Goal: Use online tool/utility: Utilize a website feature to perform a specific function

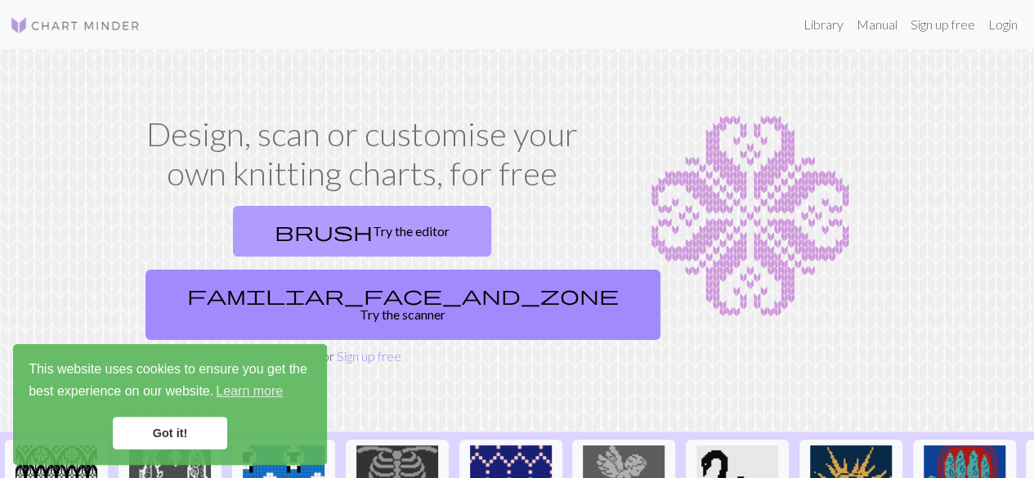
click at [285, 233] on link "brush Try the editor" at bounding box center [362, 231] width 258 height 51
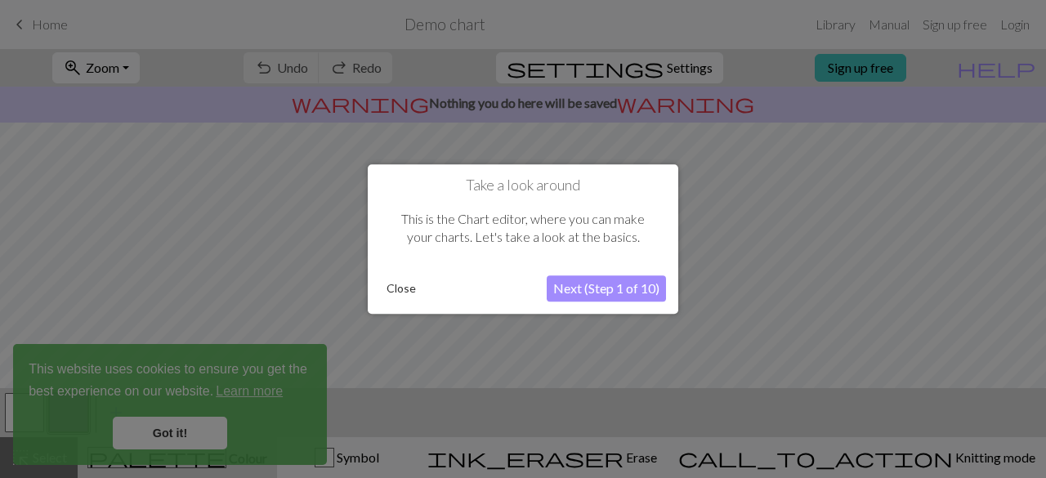
click at [601, 284] on button "Next (Step 1 of 10)" at bounding box center [606, 288] width 119 height 26
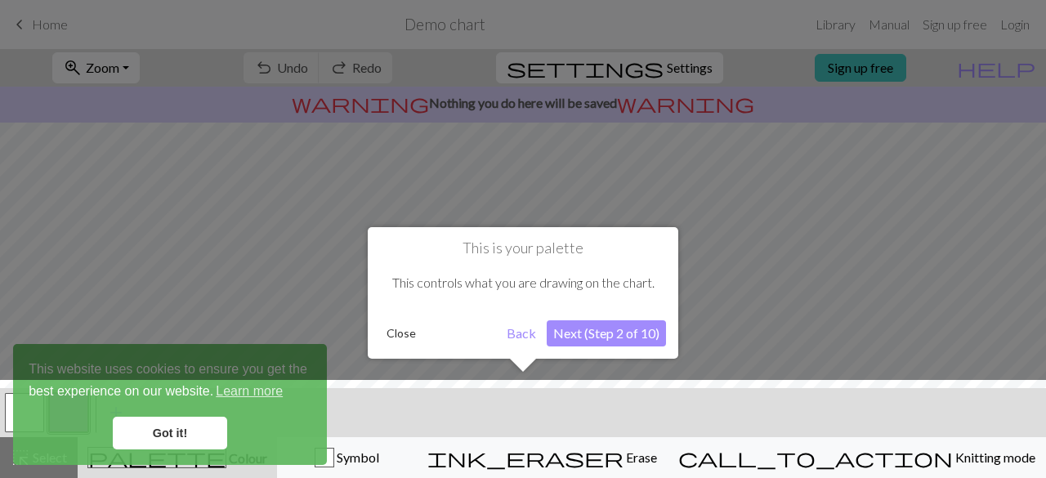
click at [601, 333] on button "Next (Step 2 of 10)" at bounding box center [606, 333] width 119 height 26
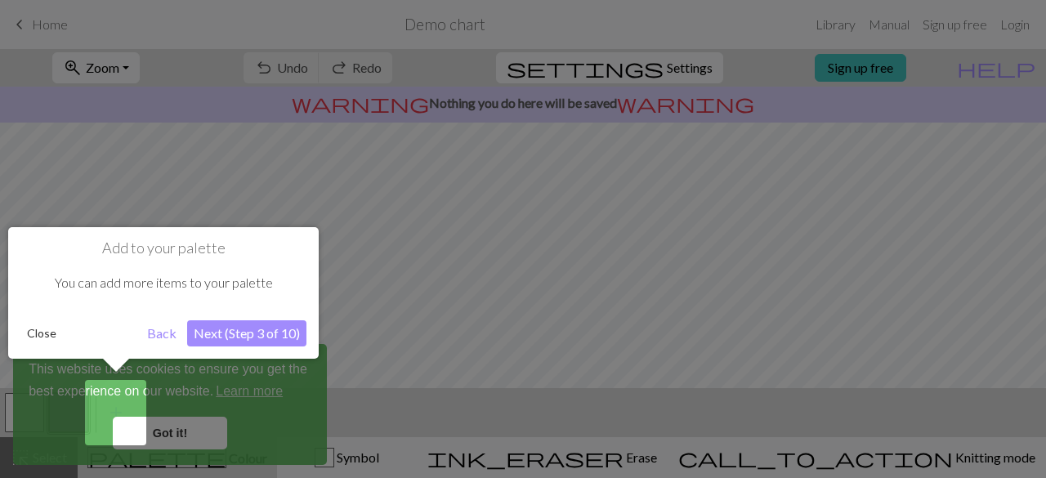
click at [218, 334] on button "Next (Step 3 of 10)" at bounding box center [246, 333] width 119 height 26
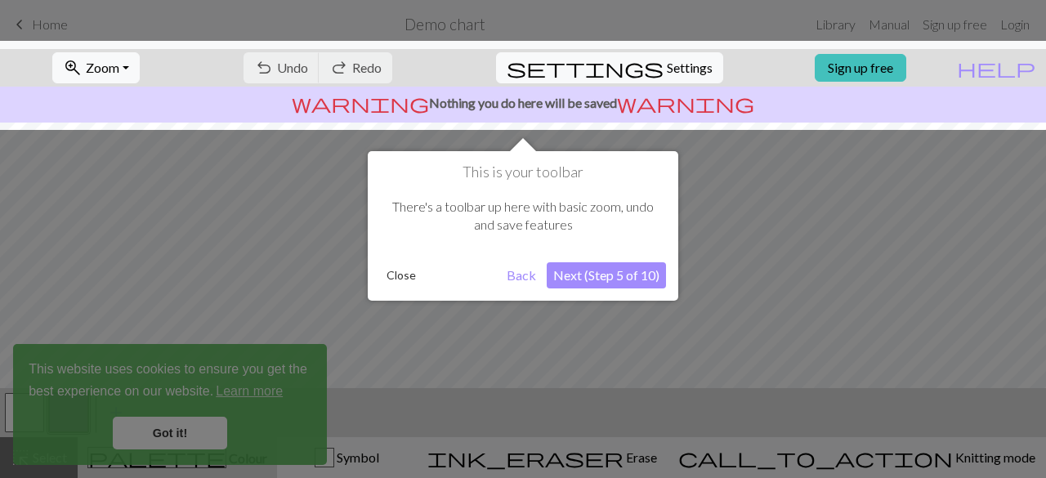
click at [611, 281] on button "Next (Step 5 of 10)" at bounding box center [606, 275] width 119 height 26
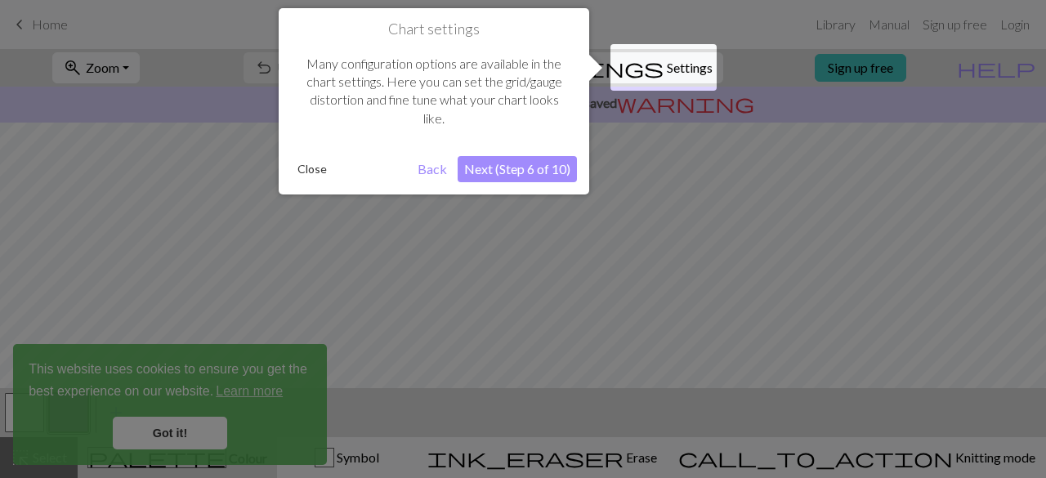
click at [526, 165] on button "Next (Step 6 of 10)" at bounding box center [517, 169] width 119 height 26
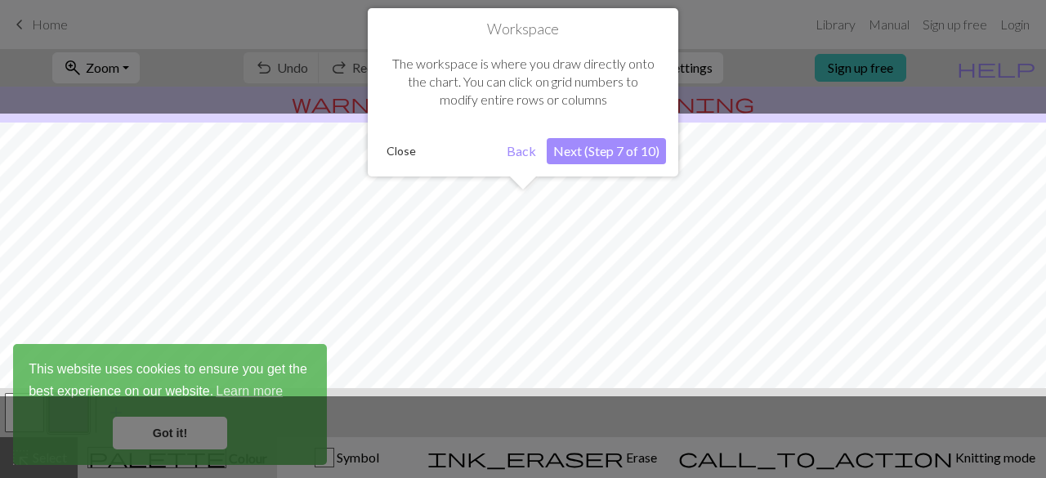
scroll to position [97, 0]
click at [597, 151] on button "Next (Step 7 of 10)" at bounding box center [606, 151] width 119 height 26
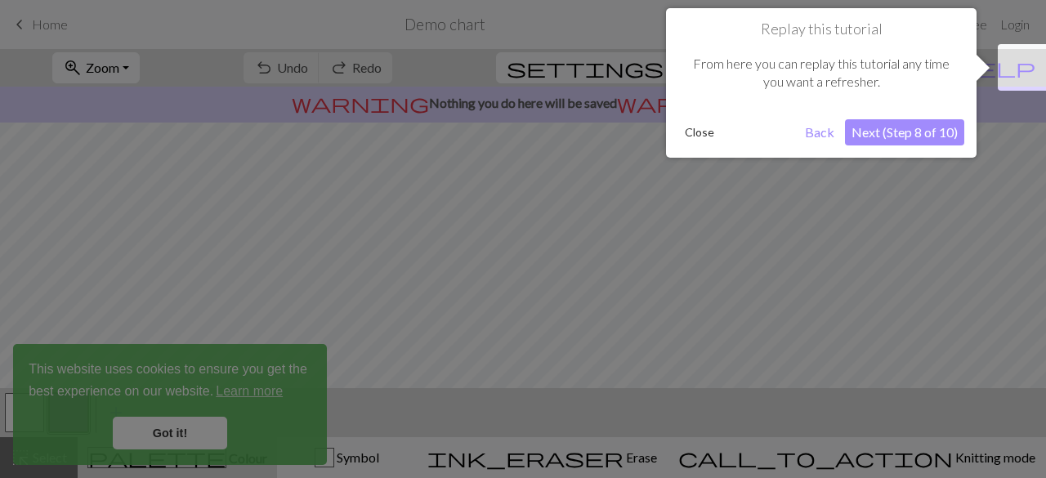
click at [881, 130] on button "Next (Step 8 of 10)" at bounding box center [904, 132] width 119 height 26
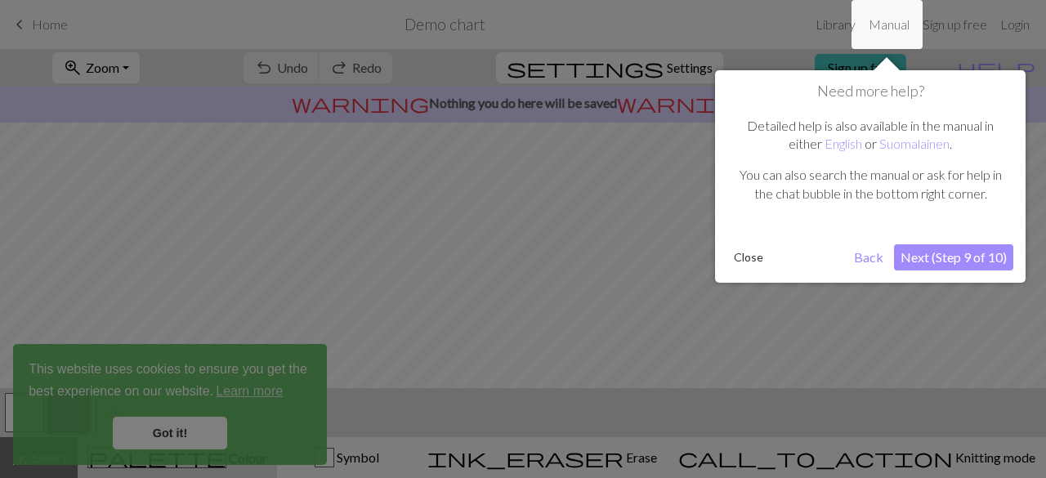
click at [939, 262] on button "Next (Step 9 of 10)" at bounding box center [953, 257] width 119 height 26
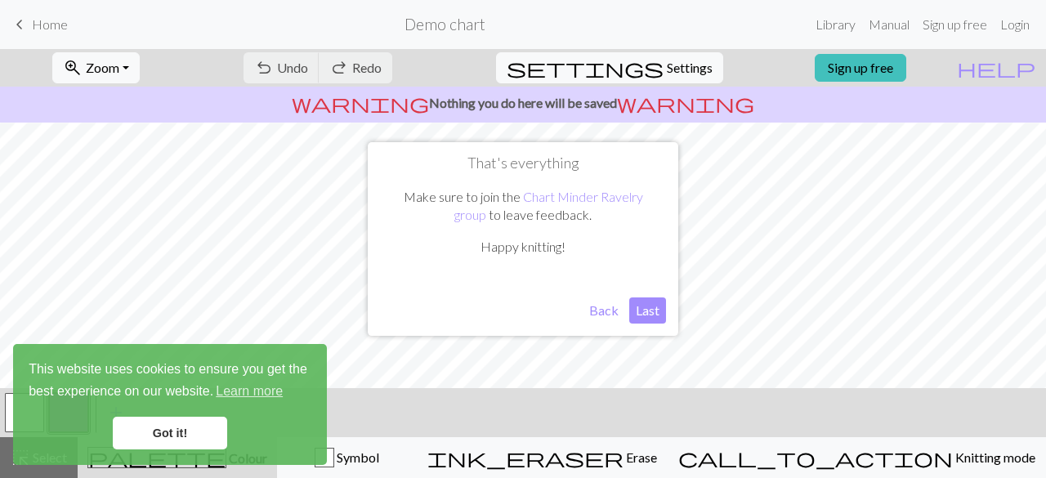
click at [646, 311] on button "Last" at bounding box center [647, 310] width 37 height 26
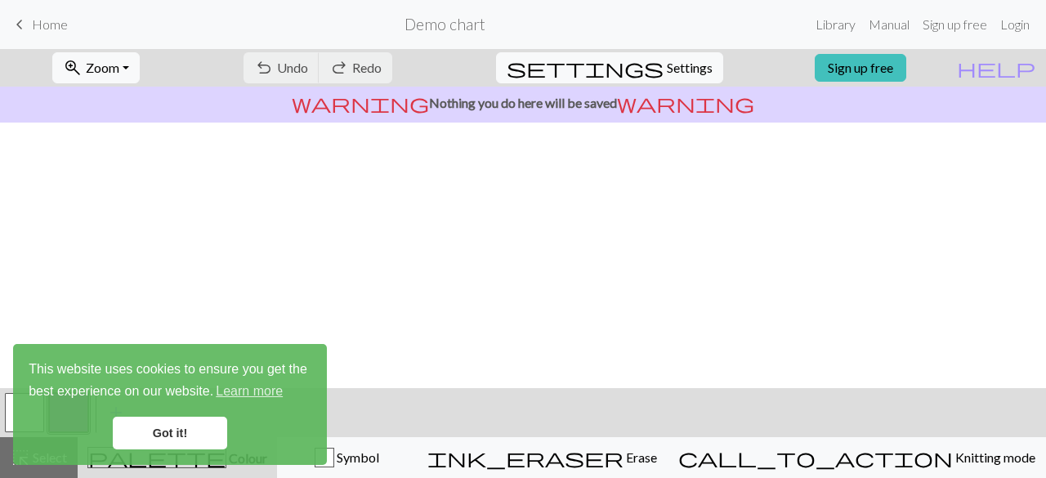
scroll to position [0, 0]
click at [195, 437] on link "Got it!" at bounding box center [170, 433] width 114 height 33
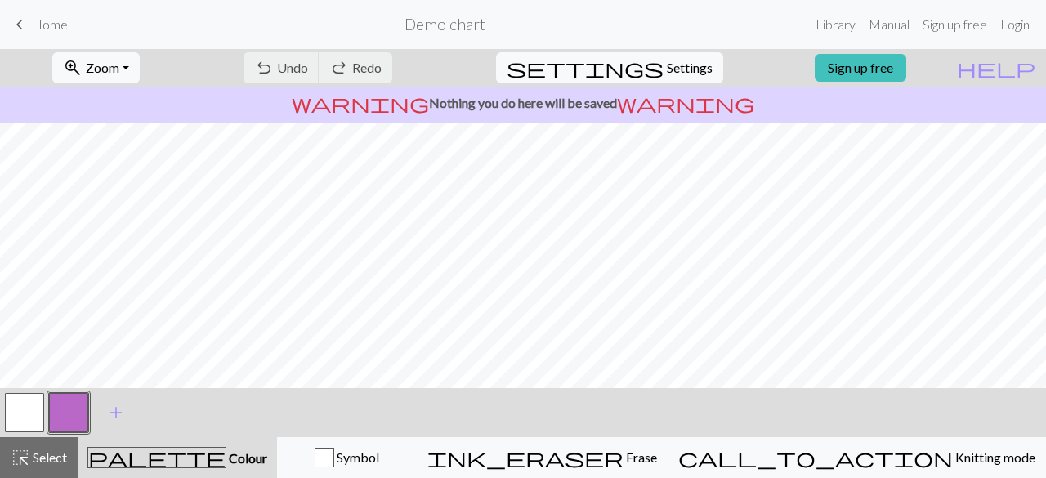
click at [210, 467] on div "palette Colour Colour" at bounding box center [177, 457] width 180 height 21
click at [118, 413] on span "add" at bounding box center [116, 412] width 20 height 23
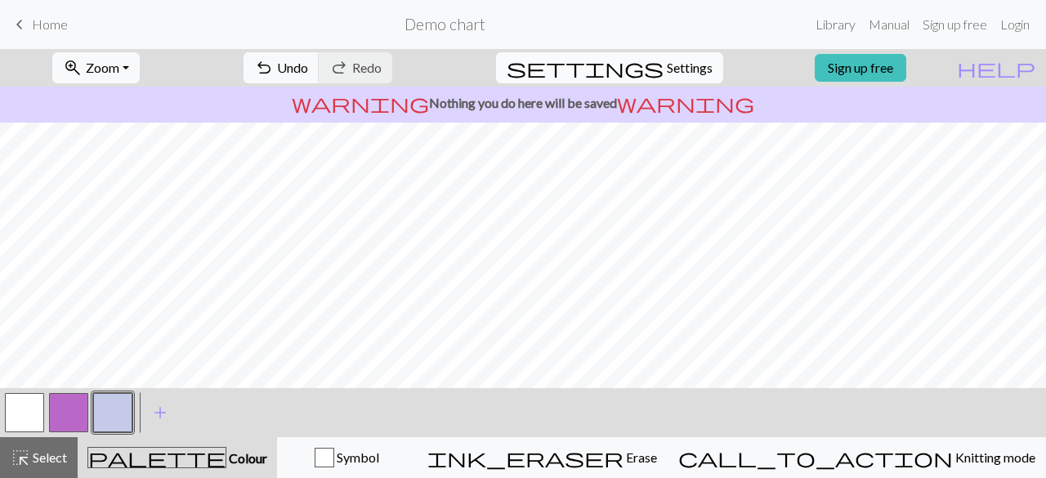
click at [649, 65] on button "settings Settings" at bounding box center [609, 67] width 227 height 31
select select "aran"
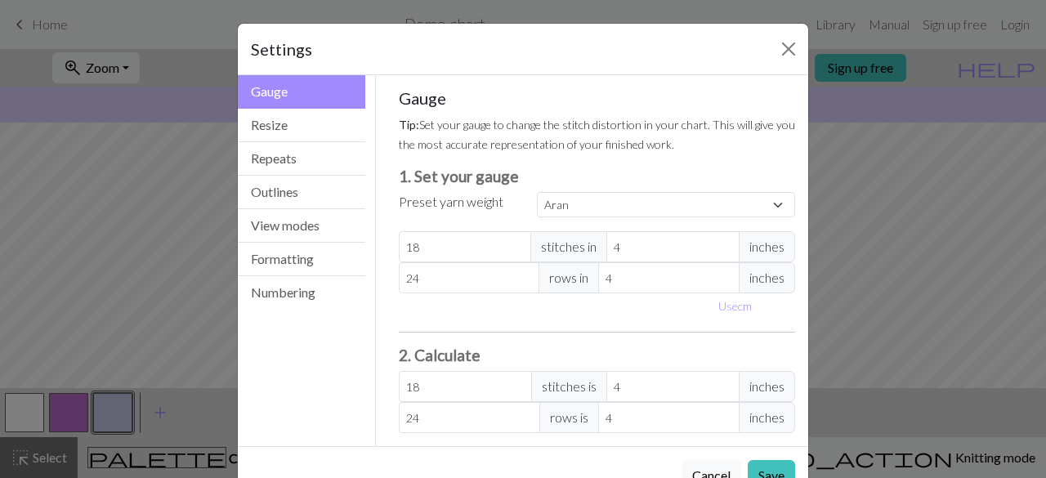
scroll to position [45, 0]
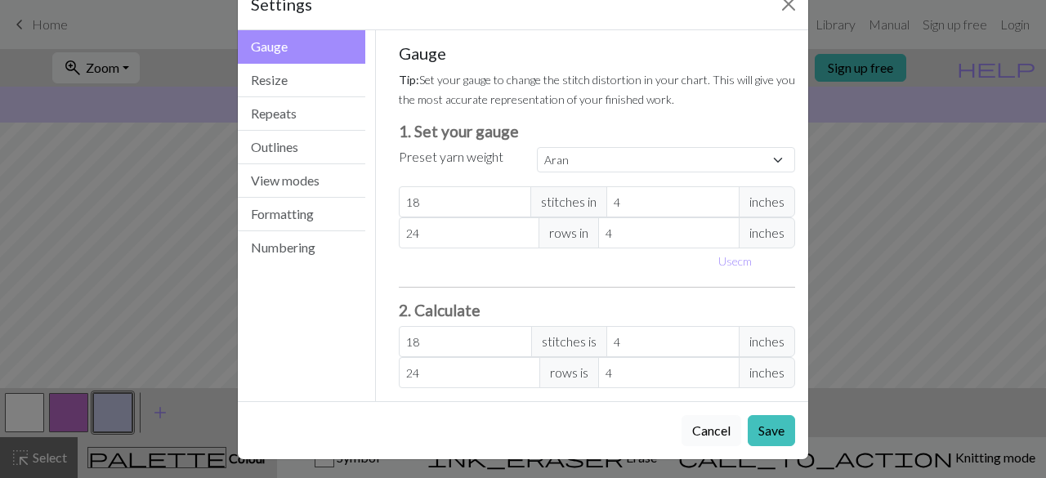
click at [696, 427] on button "Cancel" at bounding box center [712, 430] width 60 height 31
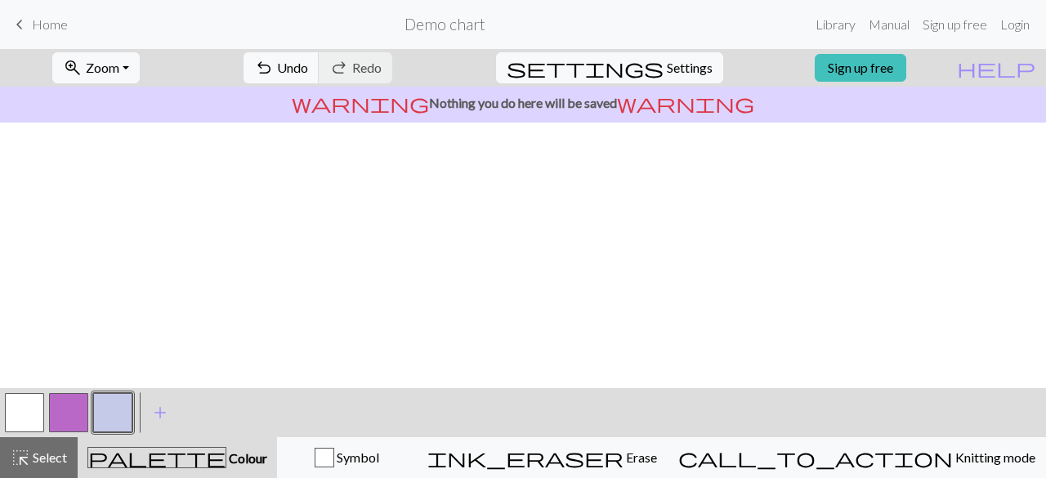
scroll to position [0, 0]
click at [43, 456] on span "Select" at bounding box center [48, 457] width 37 height 16
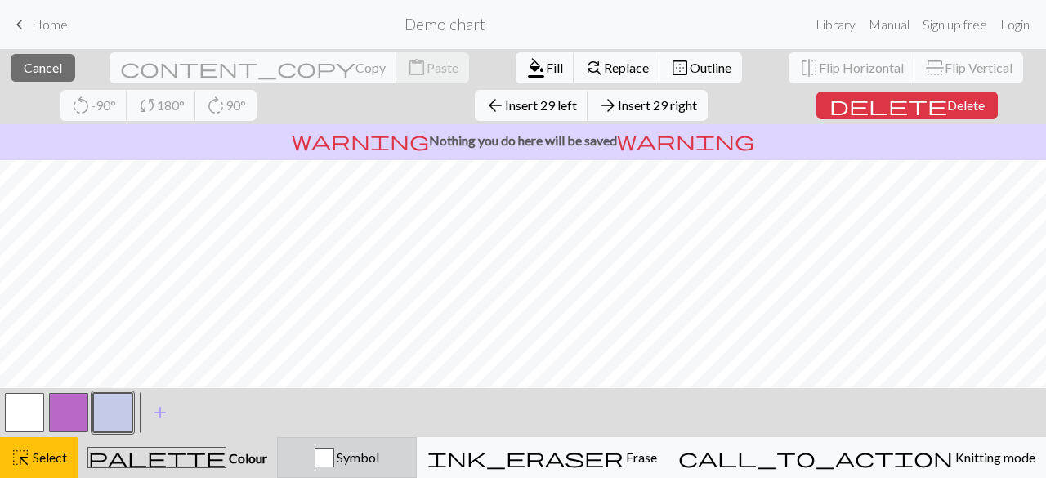
click at [334, 458] on div "button" at bounding box center [325, 458] width 20 height 20
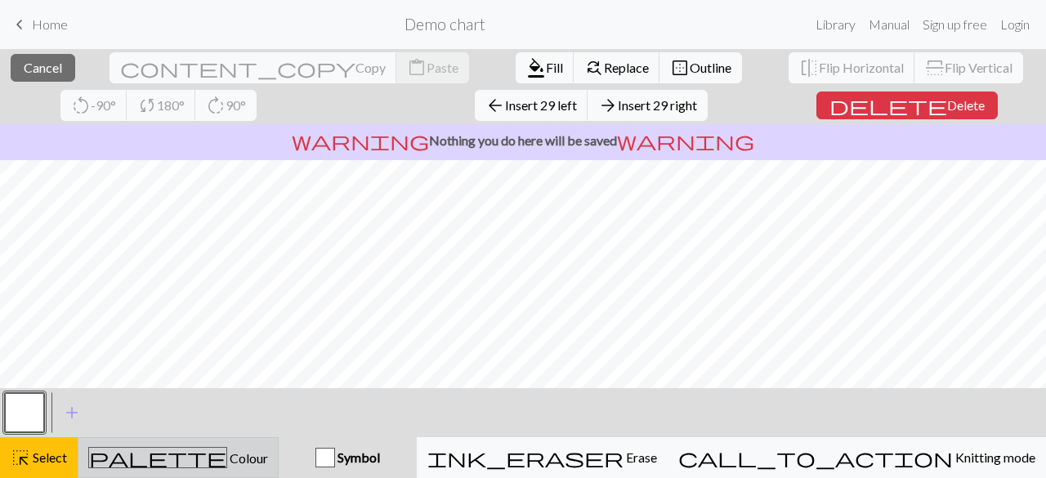
click at [227, 454] on span "Colour" at bounding box center [247, 458] width 41 height 16
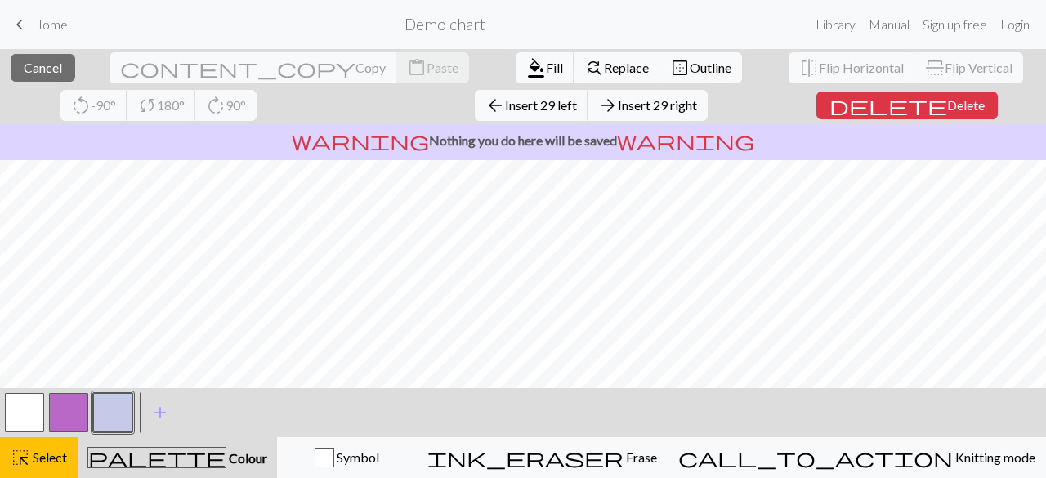
click at [33, 414] on button "button" at bounding box center [24, 412] width 39 height 39
click at [24, 406] on button "button" at bounding box center [24, 412] width 39 height 39
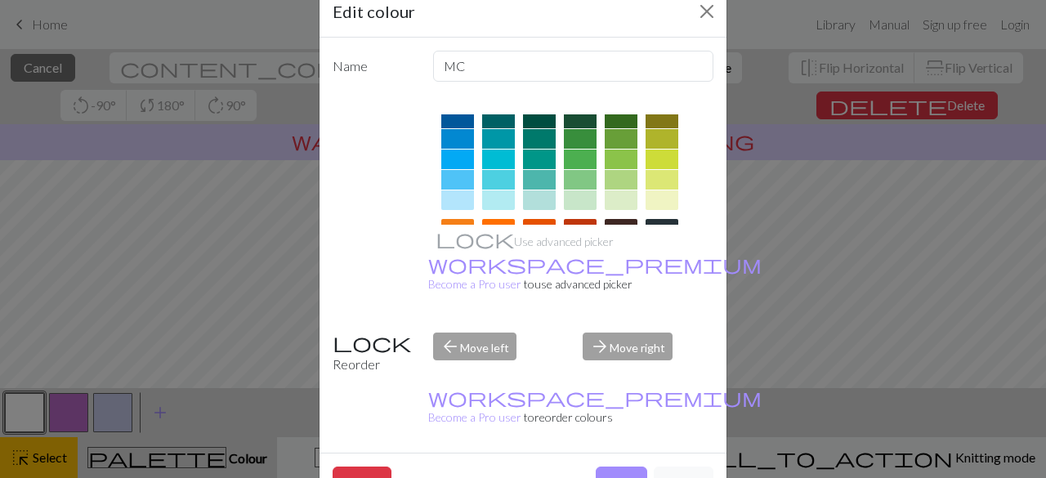
scroll to position [353, 0]
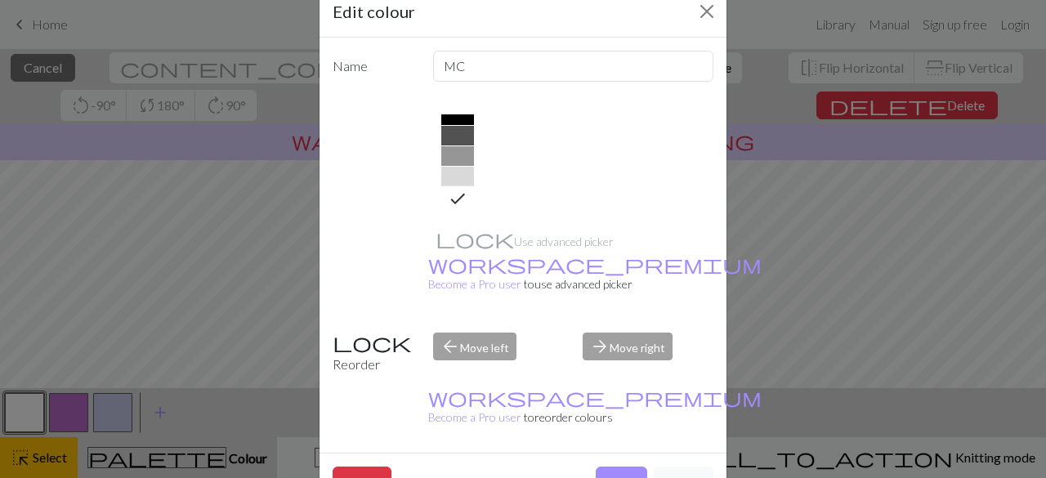
click at [448, 195] on icon at bounding box center [458, 199] width 20 height 20
click at [619, 467] on button "Done" at bounding box center [621, 482] width 51 height 31
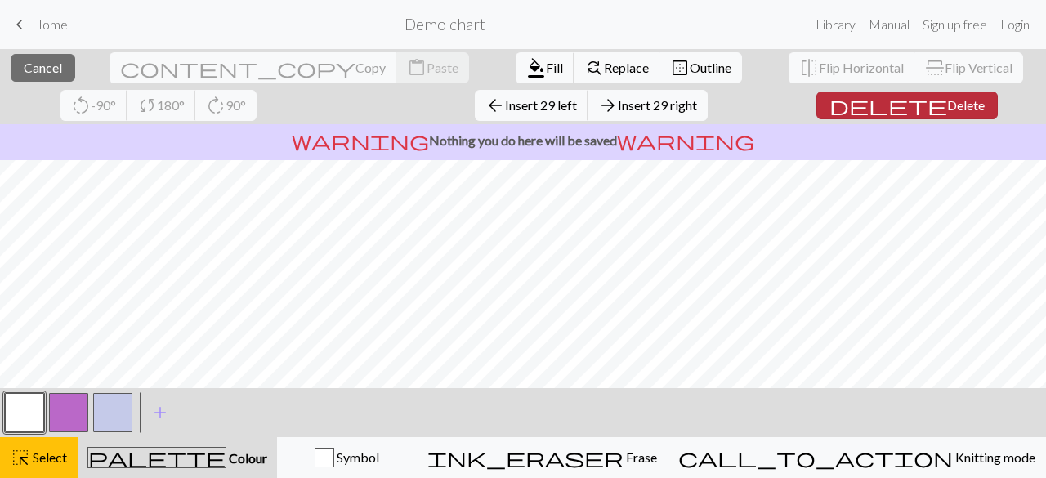
click at [947, 101] on span "Delete" at bounding box center [966, 105] width 38 height 16
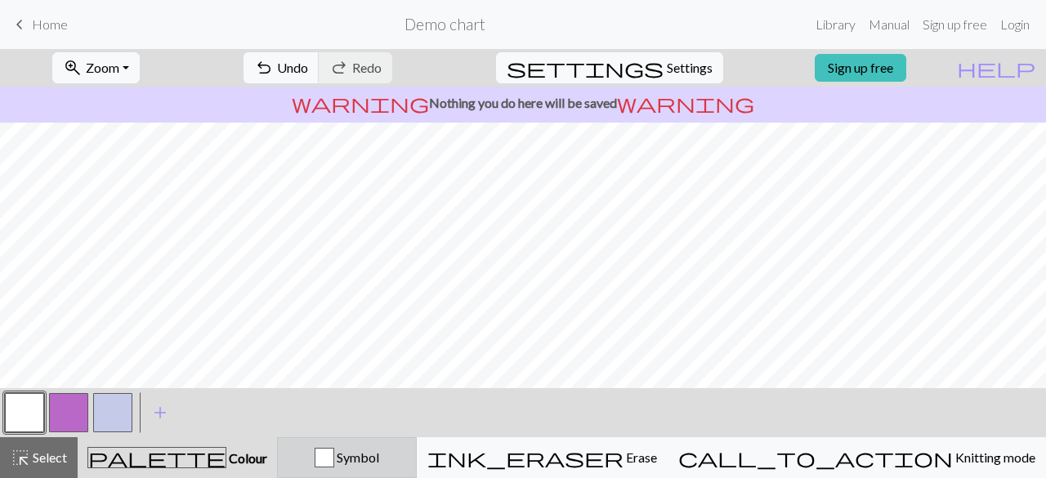
click at [379, 460] on span "Symbol" at bounding box center [356, 457] width 45 height 16
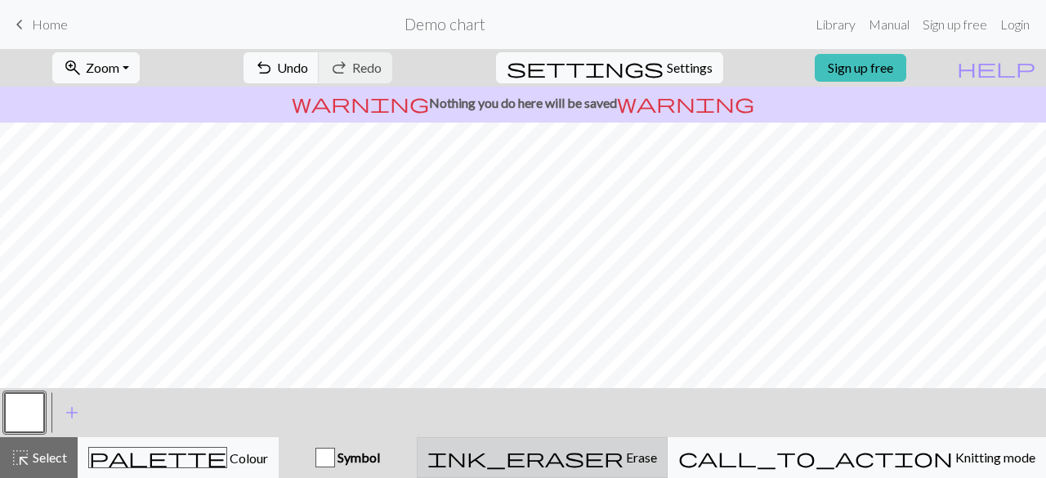
click at [668, 445] on button "ink_eraser Erase Erase" at bounding box center [542, 457] width 251 height 41
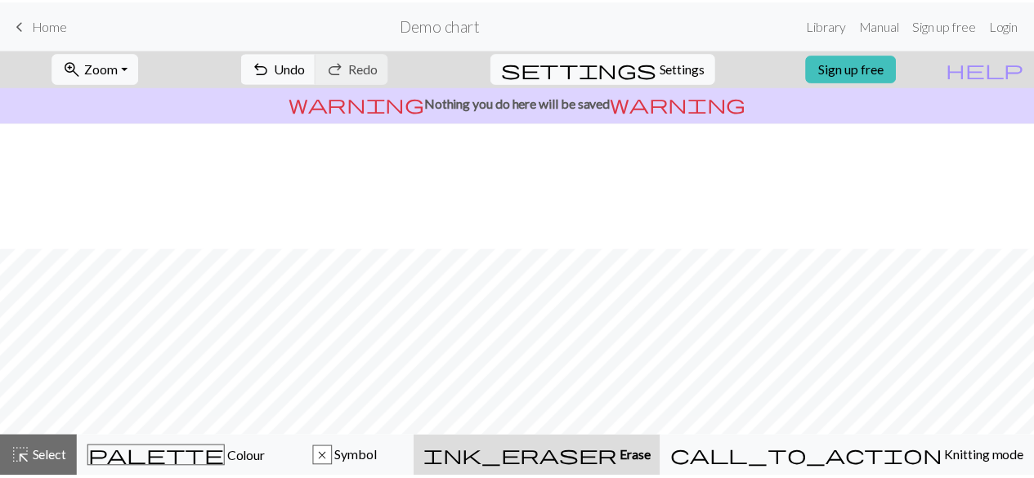
scroll to position [293, 0]
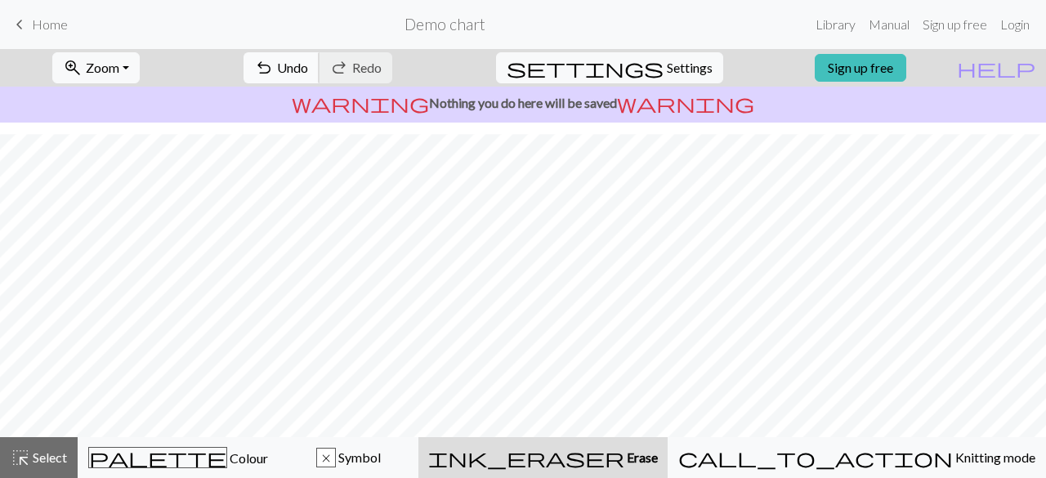
click at [308, 69] on span "Undo" at bounding box center [292, 68] width 31 height 16
click at [274, 69] on span "undo" at bounding box center [264, 67] width 20 height 23
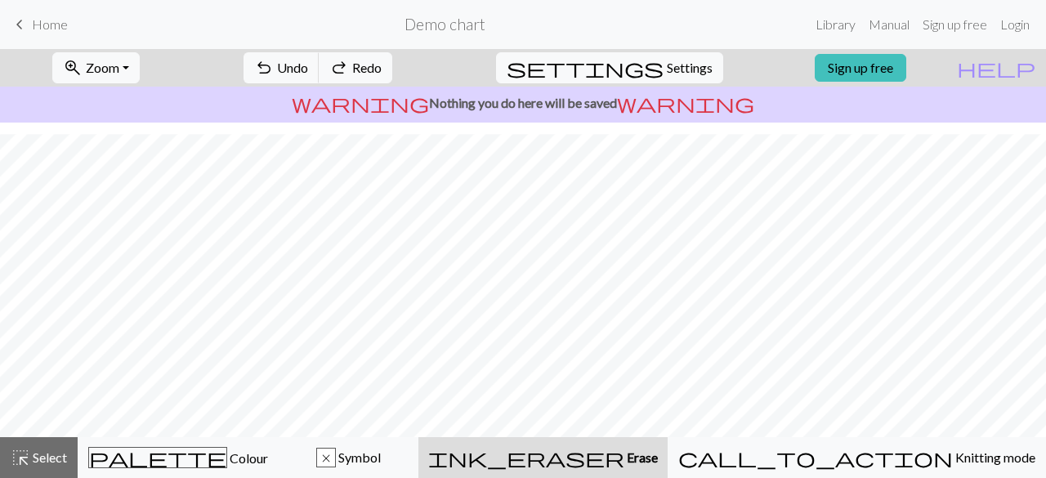
click at [32, 30] on span "Home" at bounding box center [50, 24] width 36 height 16
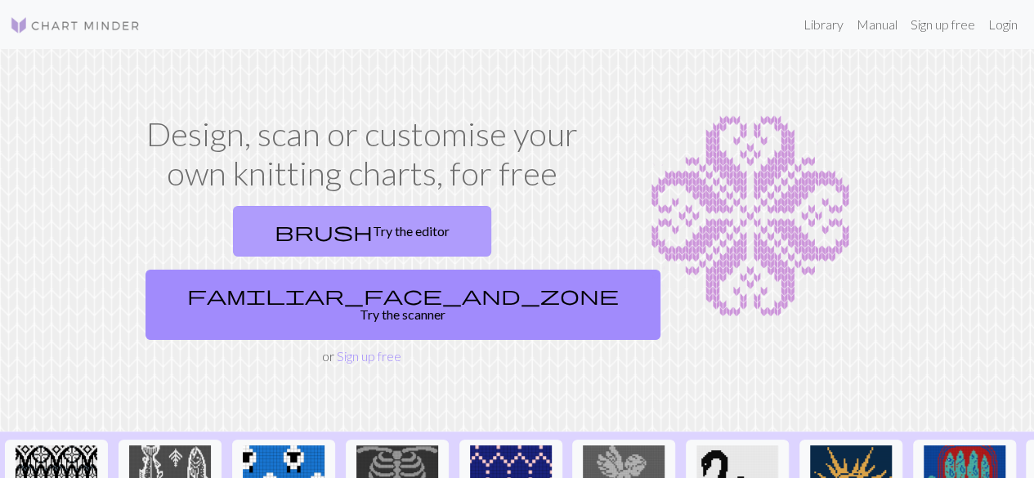
click at [258, 236] on link "brush Try the editor" at bounding box center [362, 231] width 258 height 51
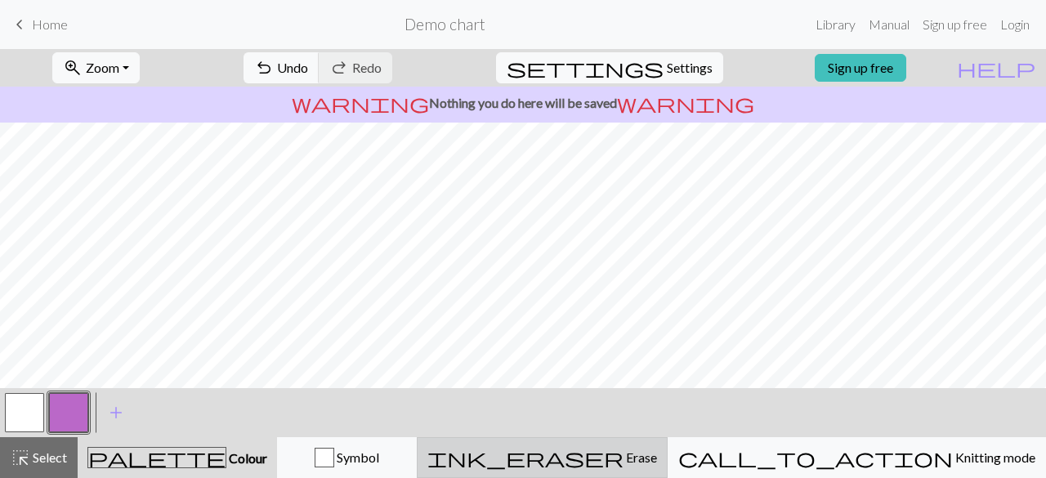
click at [657, 460] on span "Erase" at bounding box center [641, 457] width 34 height 16
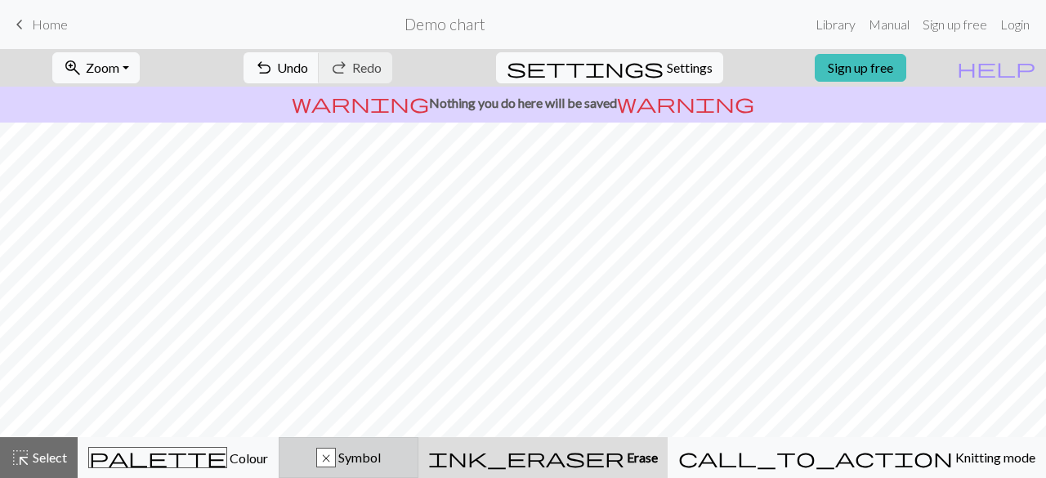
click at [381, 463] on span "Symbol" at bounding box center [358, 457] width 45 height 16
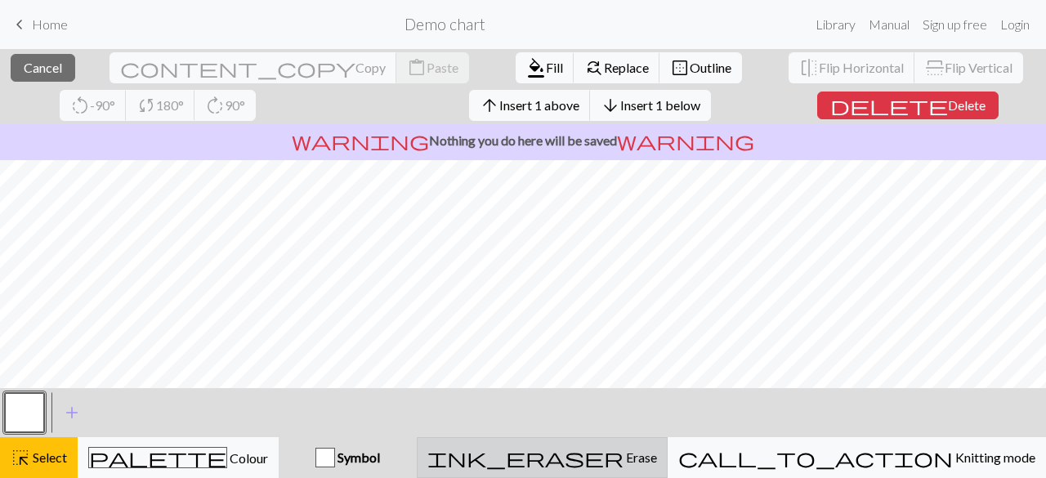
click at [651, 458] on div "ink_eraser Erase Erase" at bounding box center [542, 458] width 230 height 20
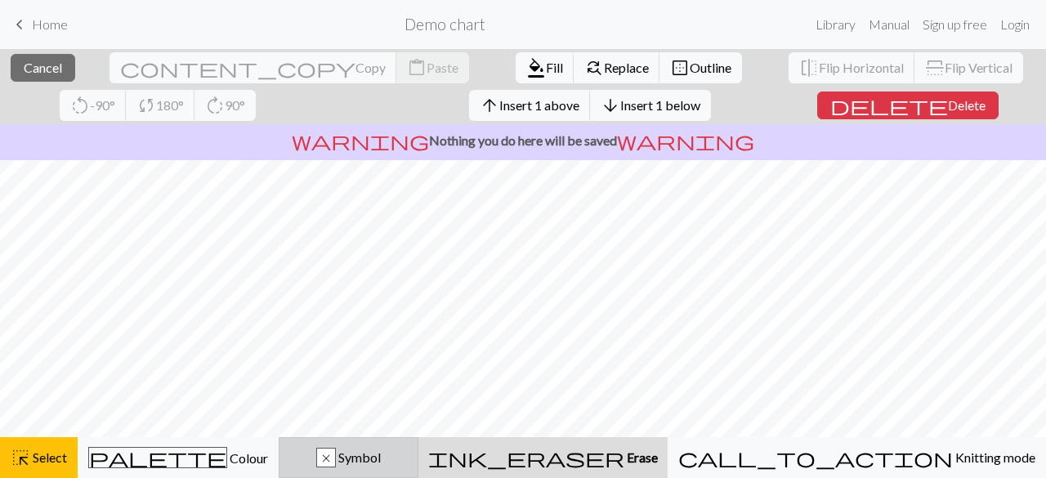
click at [381, 463] on span "Symbol" at bounding box center [358, 457] width 45 height 16
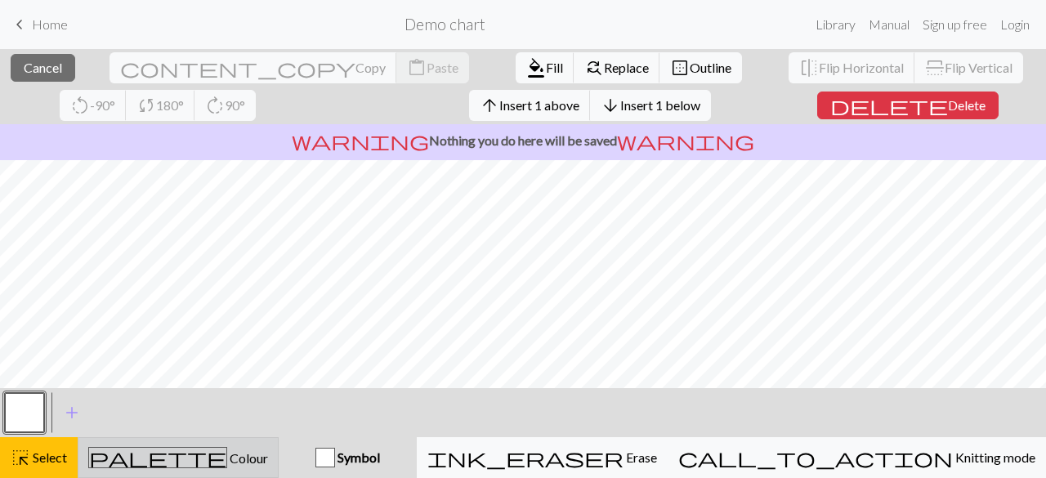
click at [262, 457] on div "palette Colour Colour" at bounding box center [178, 457] width 180 height 21
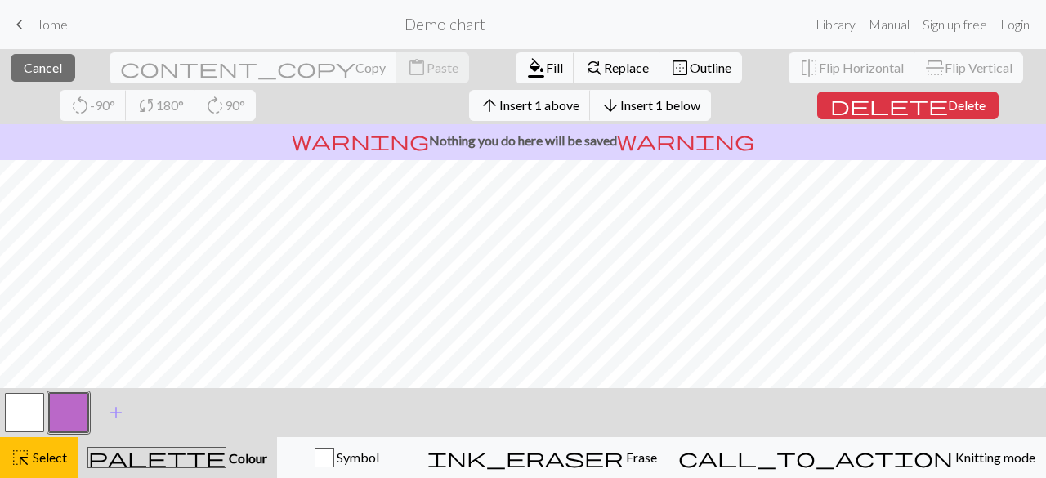
click at [14, 24] on span "keyboard_arrow_left" at bounding box center [20, 24] width 20 height 23
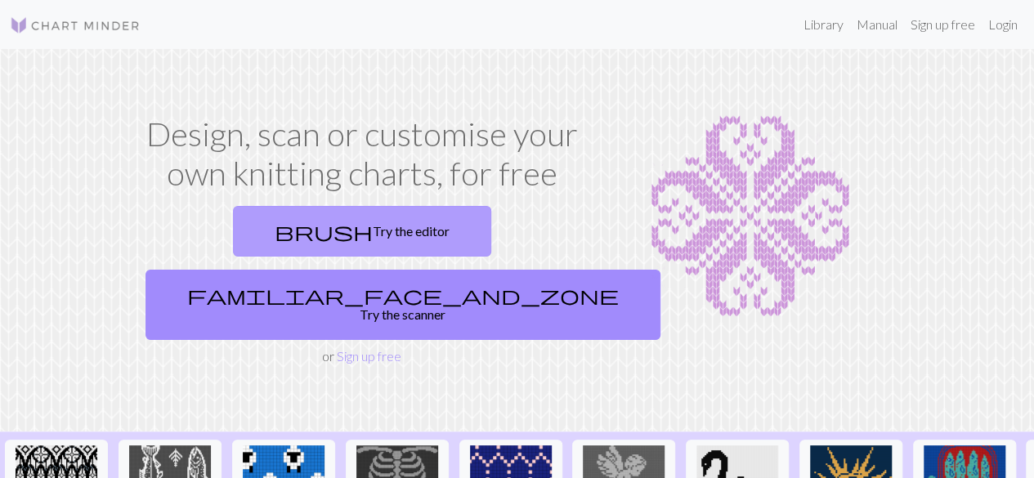
click at [239, 236] on link "brush Try the editor" at bounding box center [362, 231] width 258 height 51
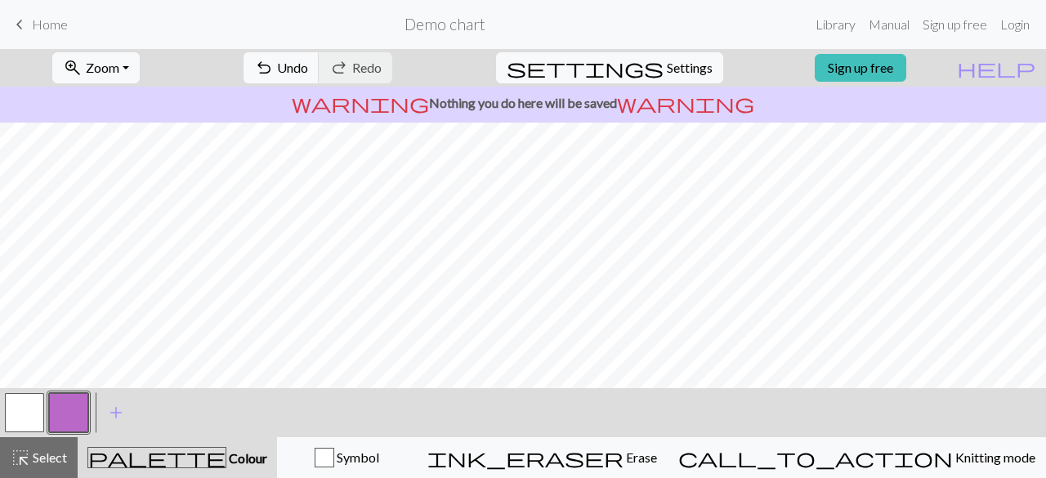
click at [26, 416] on button "button" at bounding box center [24, 412] width 39 height 39
click at [642, 60] on span "settings" at bounding box center [585, 67] width 157 height 23
select select "aran"
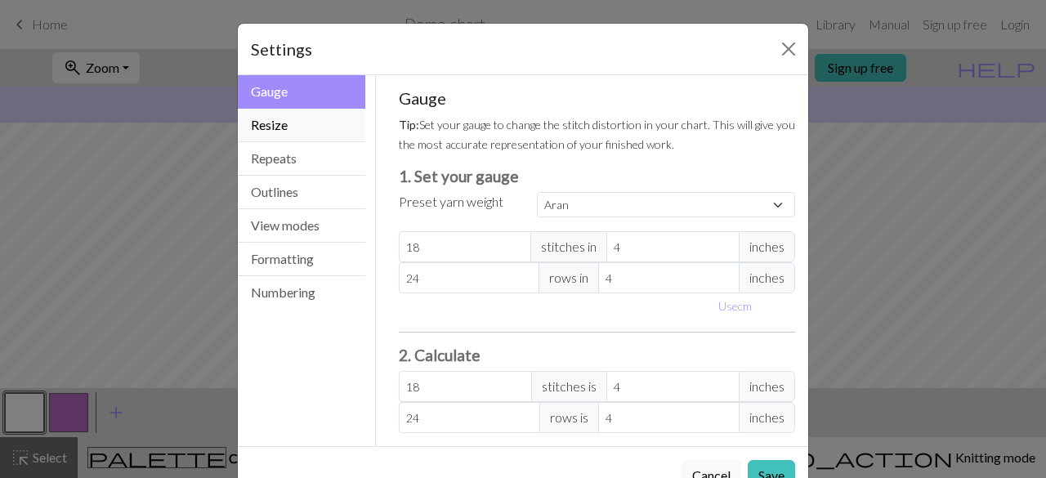
click at [265, 118] on button "Resize" at bounding box center [301, 126] width 127 height 34
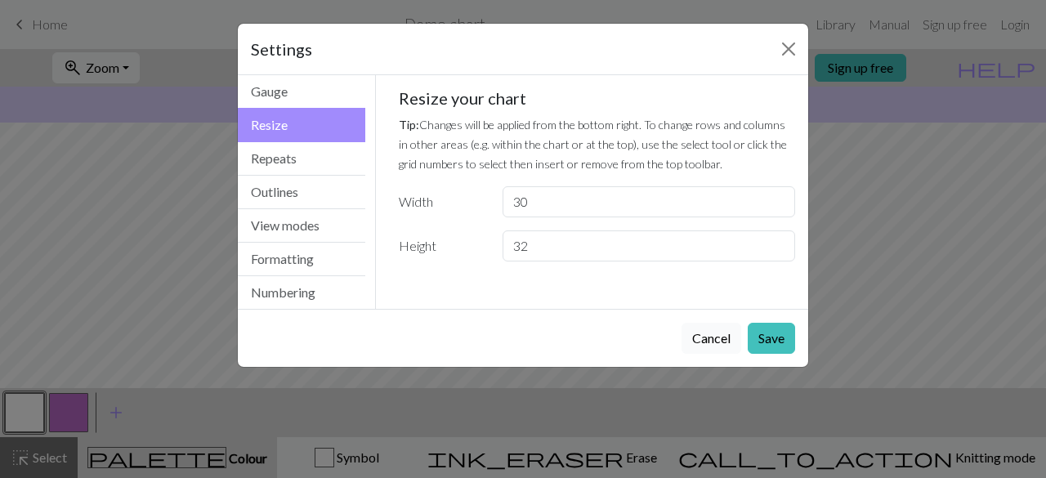
click at [713, 333] on button "Cancel" at bounding box center [712, 338] width 60 height 31
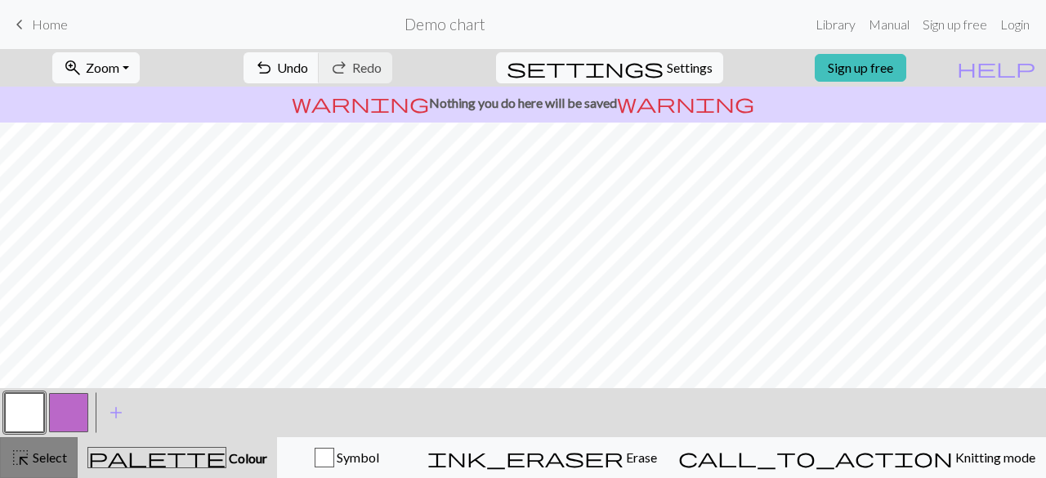
click at [57, 454] on span "Select" at bounding box center [48, 457] width 37 height 16
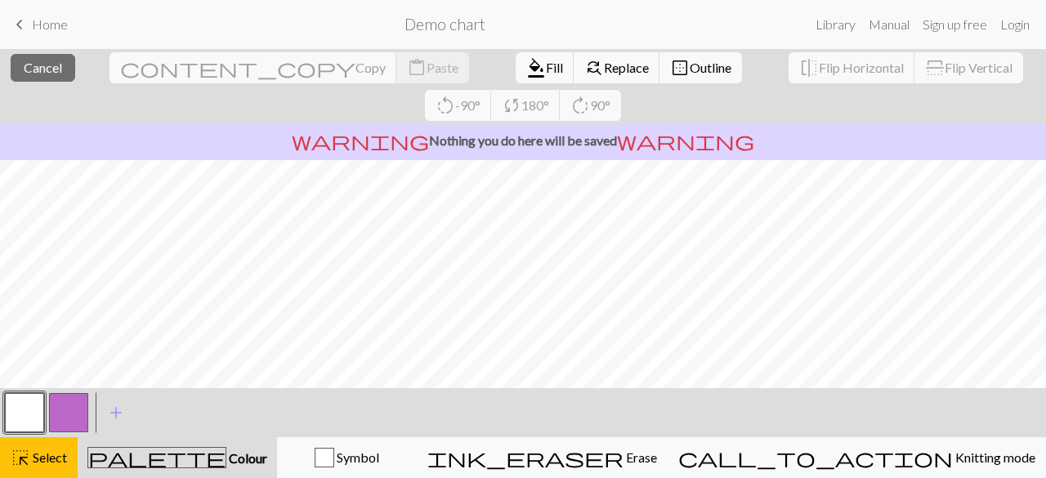
click at [27, 411] on button "button" at bounding box center [24, 412] width 39 height 39
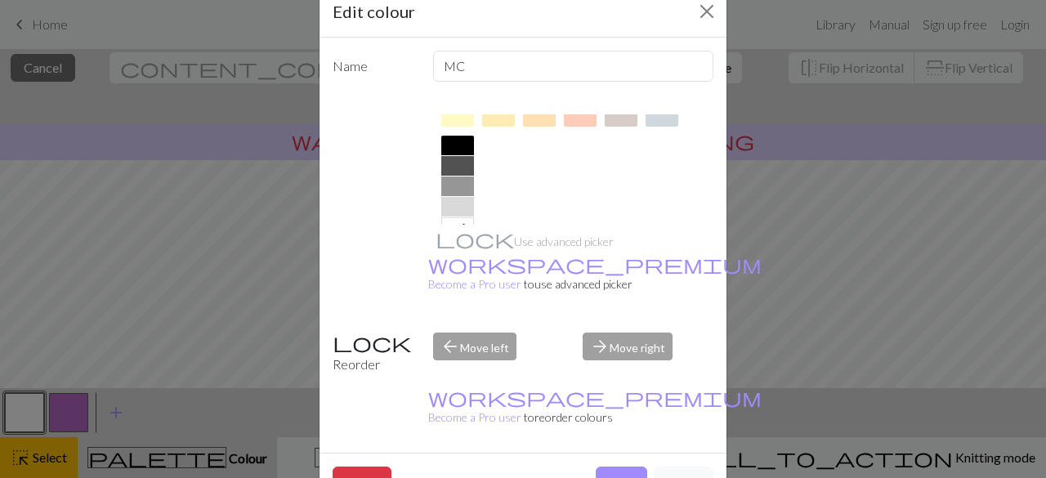
scroll to position [353, 0]
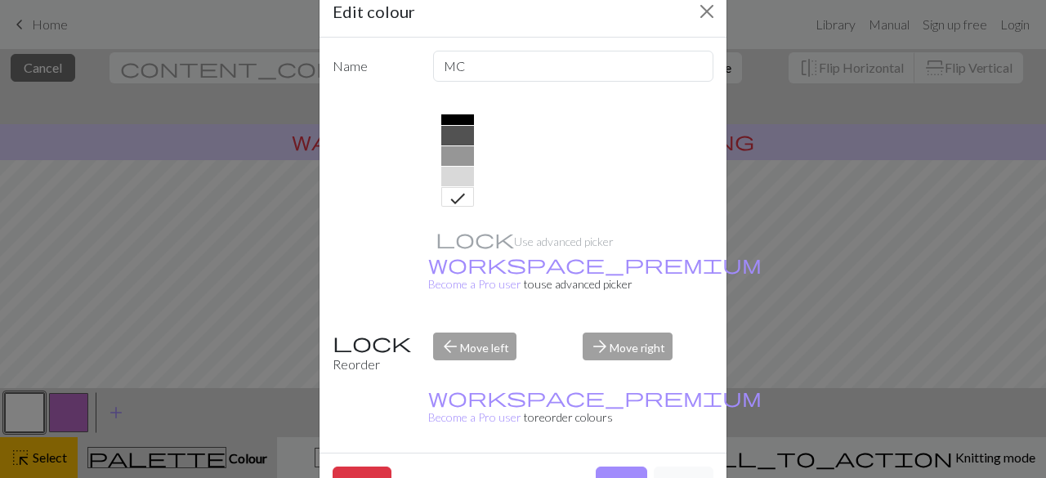
click at [450, 202] on icon at bounding box center [457, 199] width 15 height 11
click at [611, 467] on button "Done" at bounding box center [621, 482] width 51 height 31
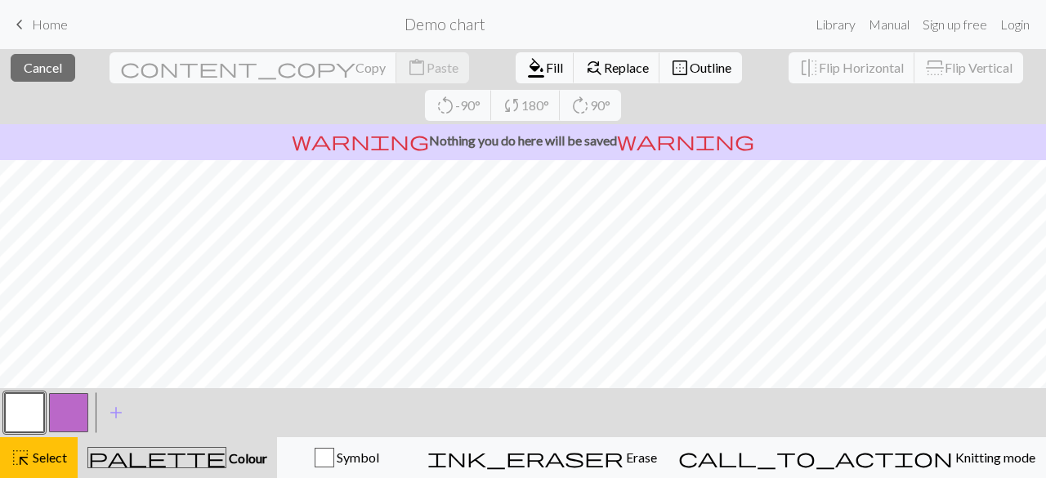
click at [226, 458] on span "Colour" at bounding box center [246, 458] width 41 height 16
click at [546, 66] on span "Fill" at bounding box center [554, 68] width 17 height 16
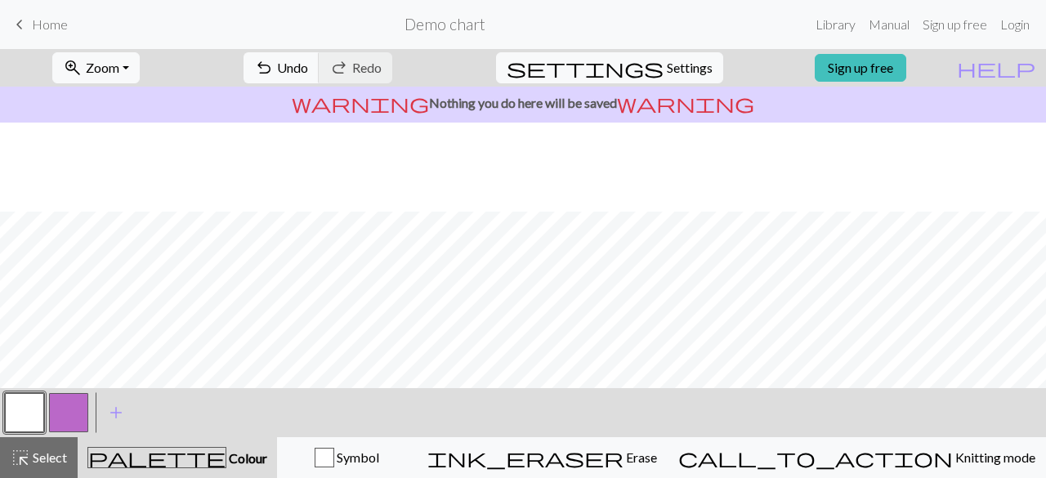
scroll to position [342, 0]
click at [26, 462] on span "highlight_alt" at bounding box center [21, 457] width 20 height 23
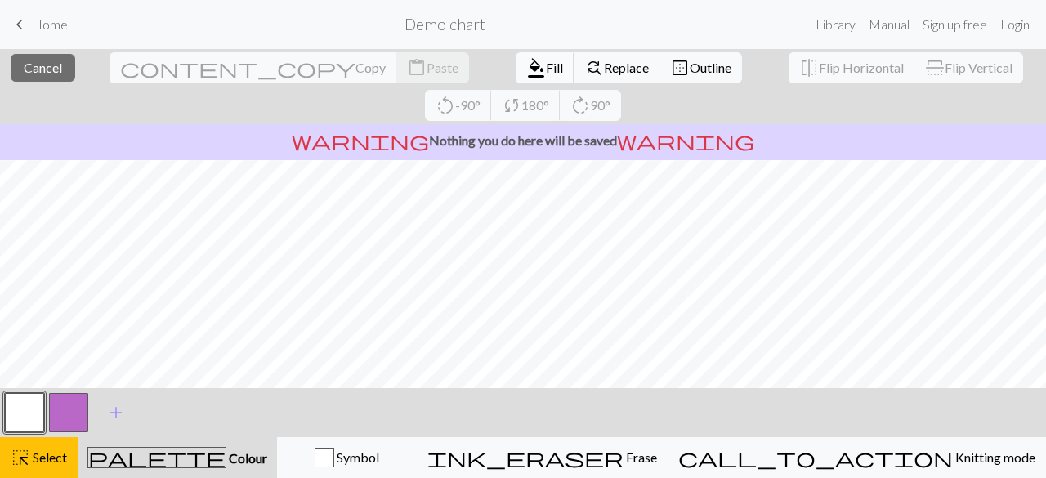
click at [546, 69] on span "Fill" at bounding box center [554, 68] width 17 height 16
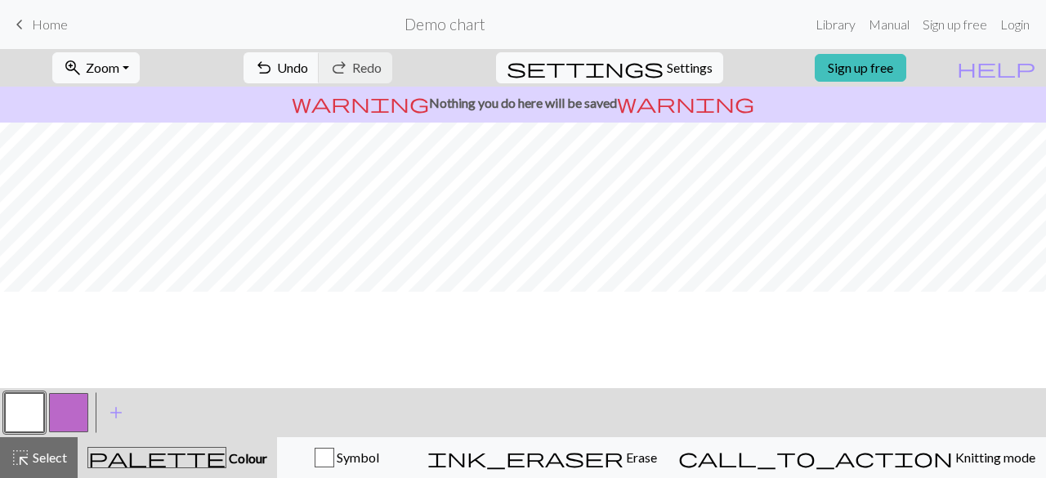
scroll to position [0, 0]
click at [633, 71] on span "settings" at bounding box center [585, 67] width 157 height 23
select select "aran"
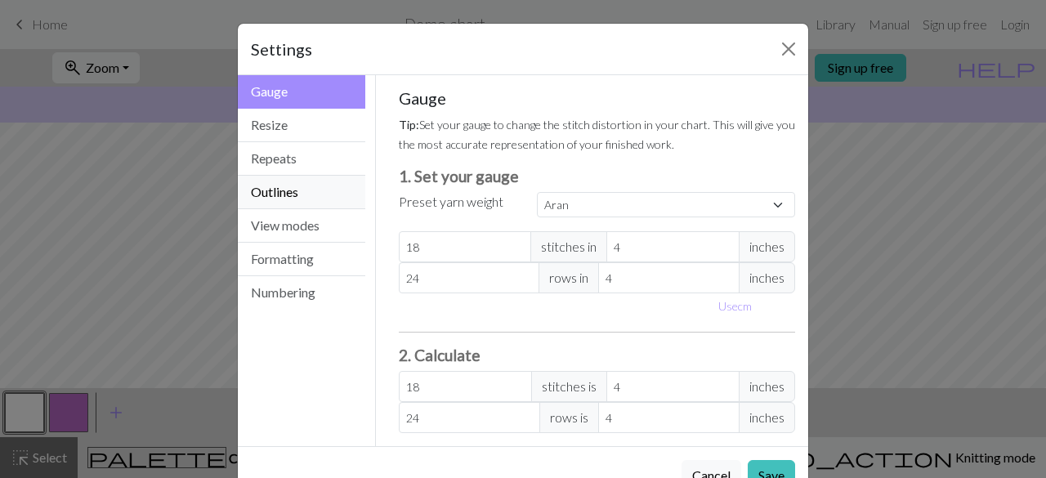
click at [272, 188] on button "Outlines" at bounding box center [301, 193] width 127 height 34
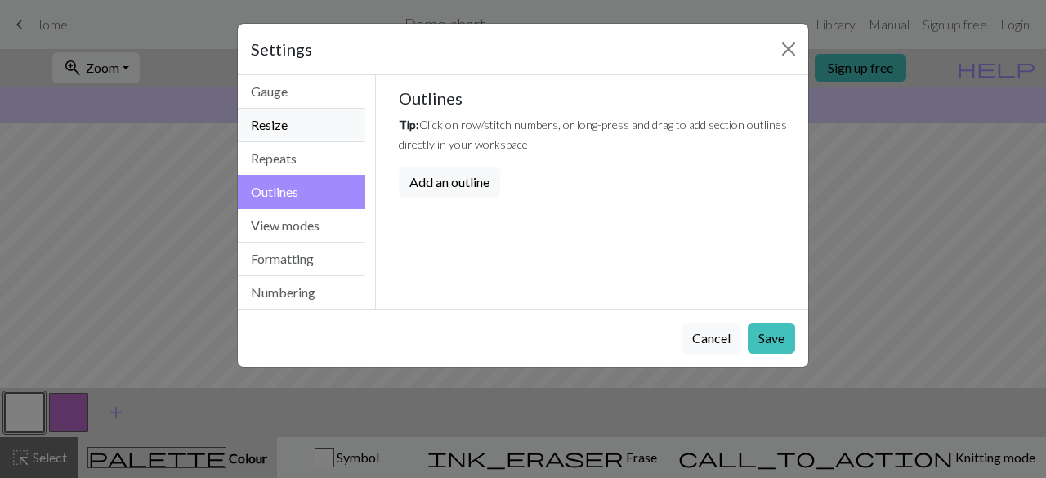
click at [266, 124] on button "Resize" at bounding box center [301, 126] width 127 height 34
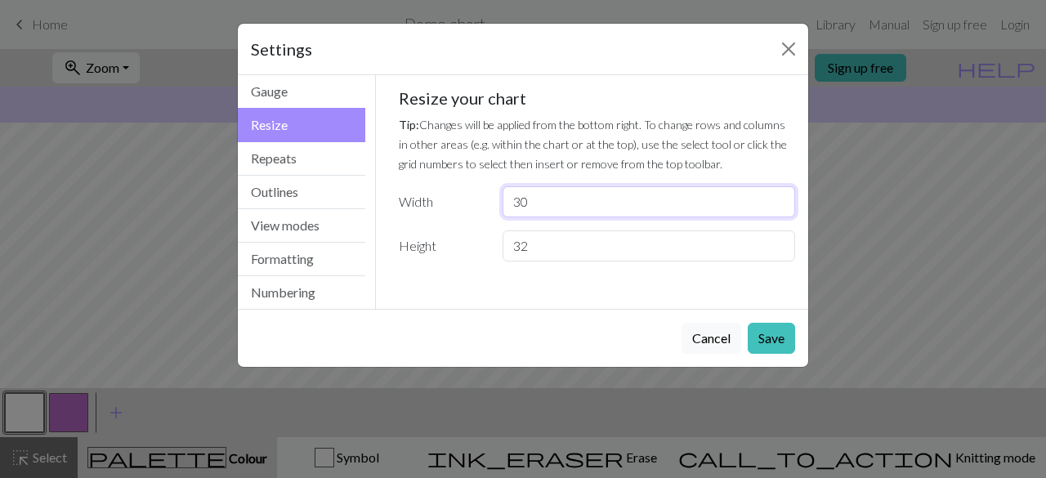
click at [558, 205] on input "30" at bounding box center [649, 201] width 293 height 31
type input "3"
type input "60"
drag, startPoint x: 537, startPoint y: 245, endPoint x: 464, endPoint y: 262, distance: 74.5
click at [464, 262] on div "Gauge Tip: Set your gauge to change the stitch distortion in your chart. This w…" at bounding box center [597, 181] width 423 height 212
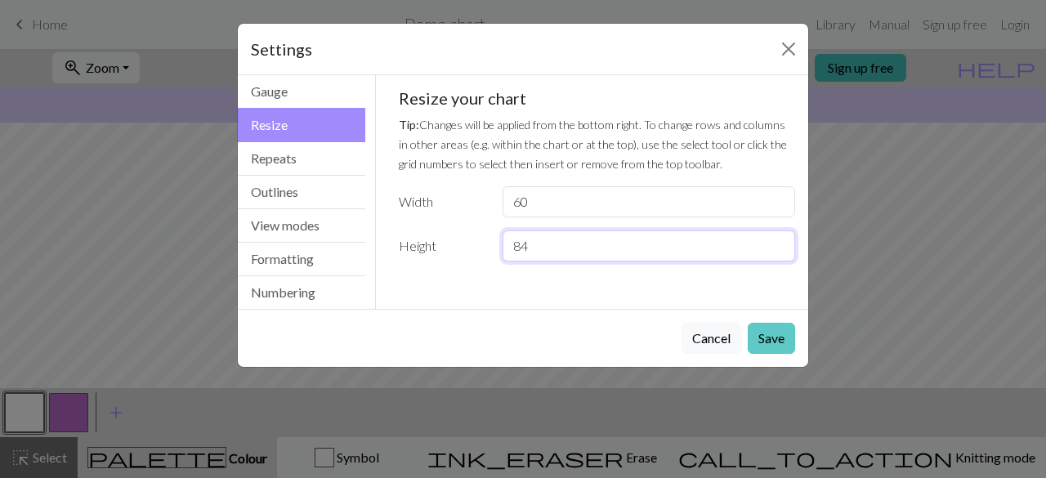
type input "84"
click at [783, 345] on button "Save" at bounding box center [771, 338] width 47 height 31
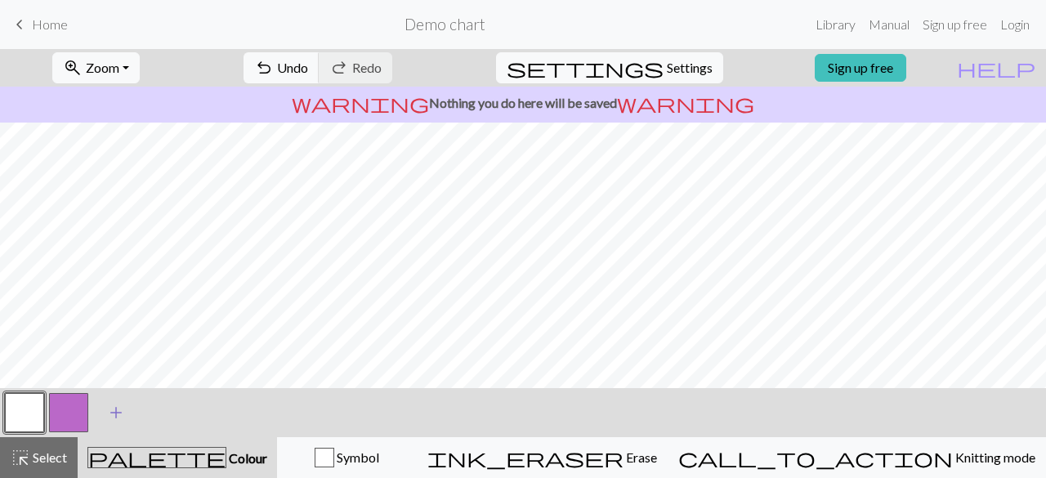
click at [115, 414] on span "add" at bounding box center [116, 412] width 20 height 23
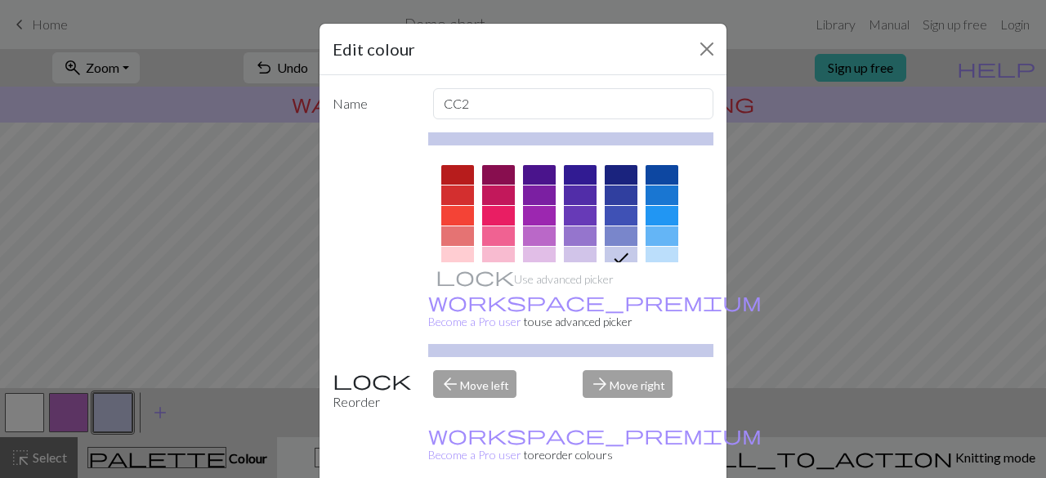
click at [488, 174] on div at bounding box center [498, 175] width 33 height 20
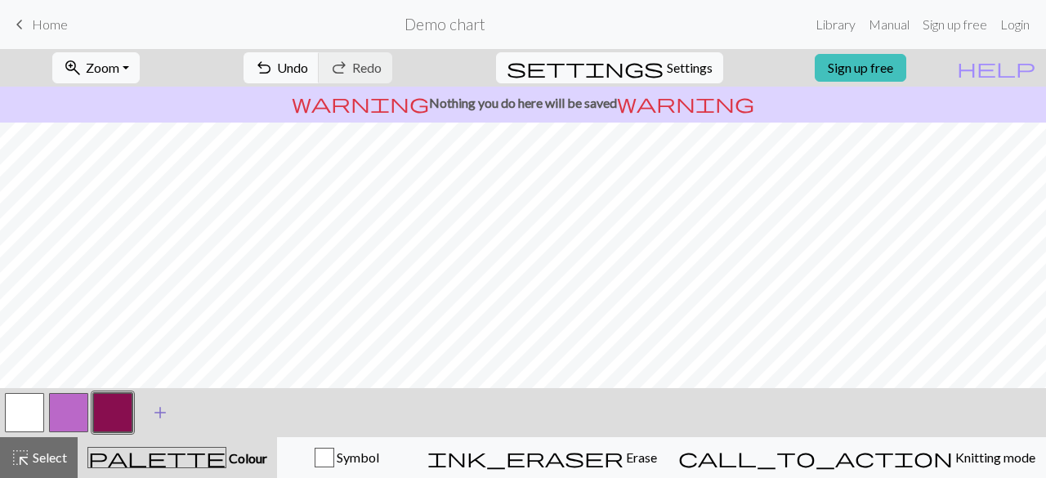
click at [163, 411] on span "add" at bounding box center [160, 412] width 20 height 23
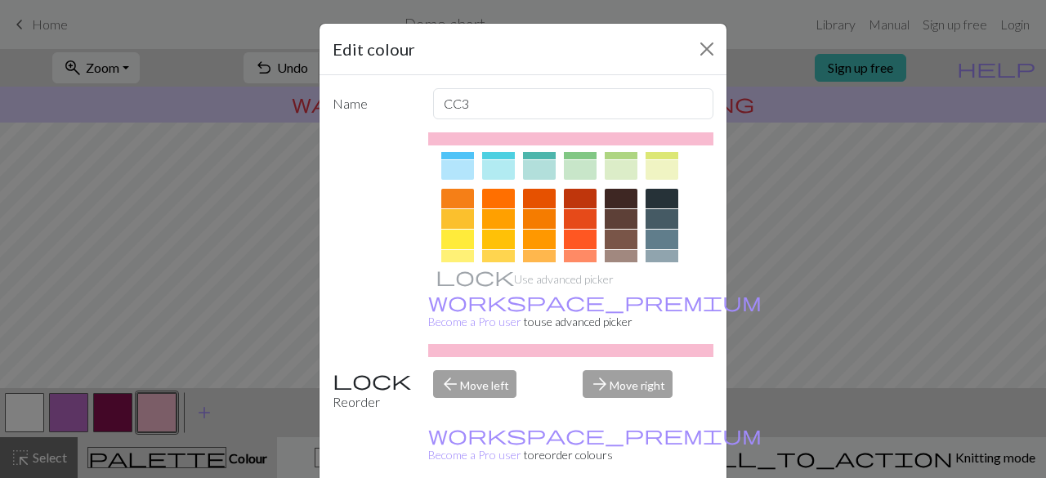
scroll to position [203, 0]
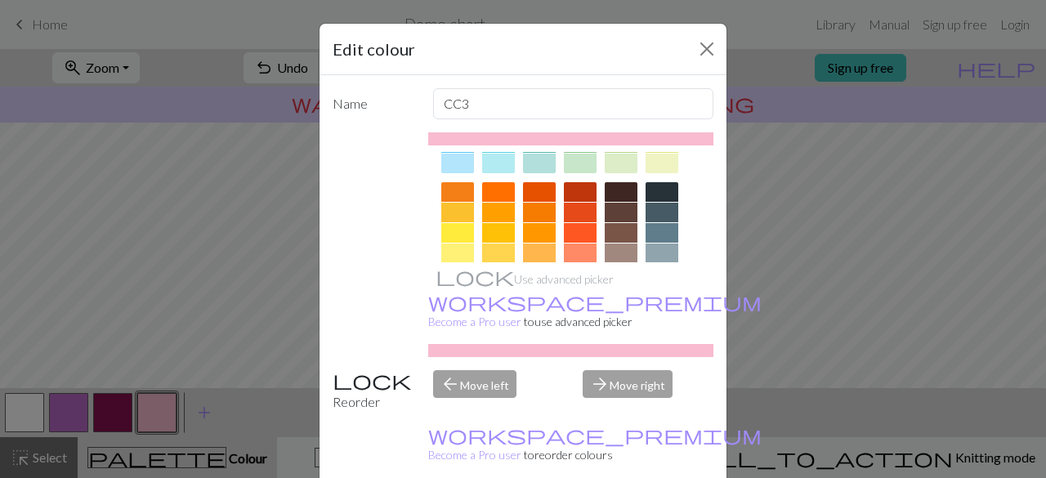
click at [532, 234] on div at bounding box center [539, 233] width 33 height 20
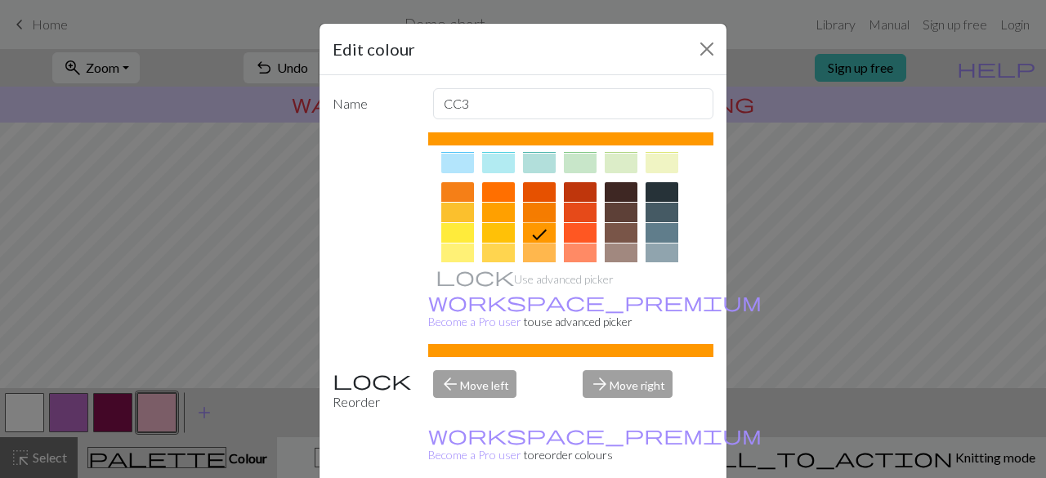
click at [615, 370] on div "arrow_forward Move right" at bounding box center [648, 391] width 150 height 42
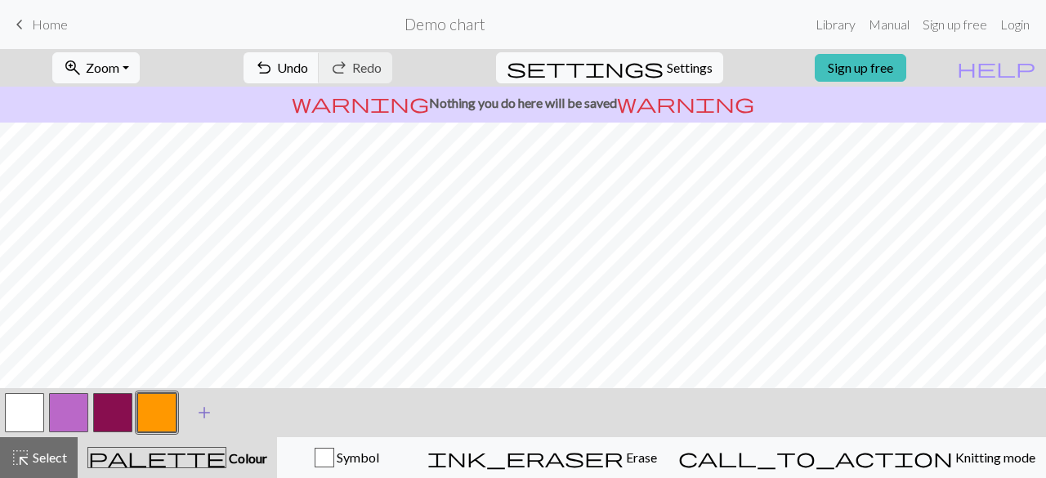
click at [203, 409] on span "add" at bounding box center [204, 412] width 20 height 23
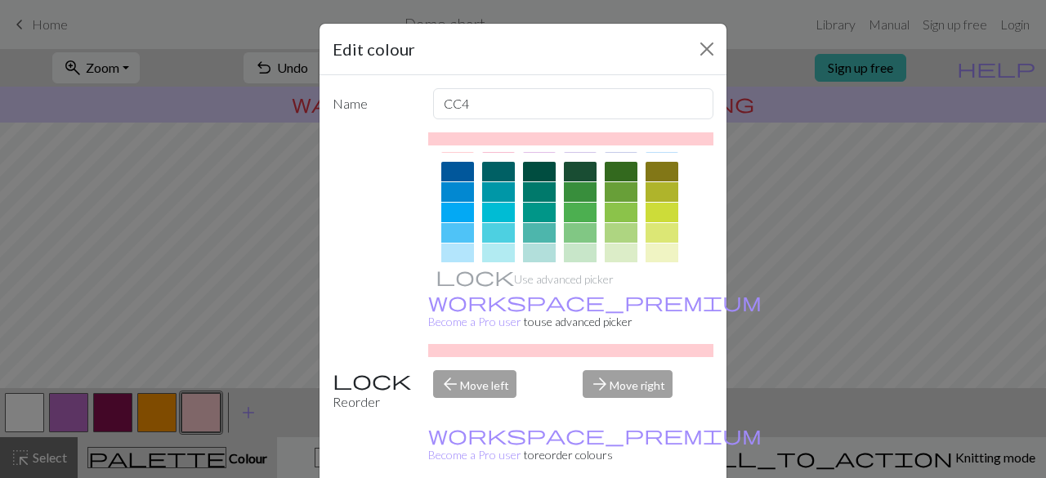
scroll to position [113, 0]
click at [531, 176] on div at bounding box center [539, 173] width 33 height 20
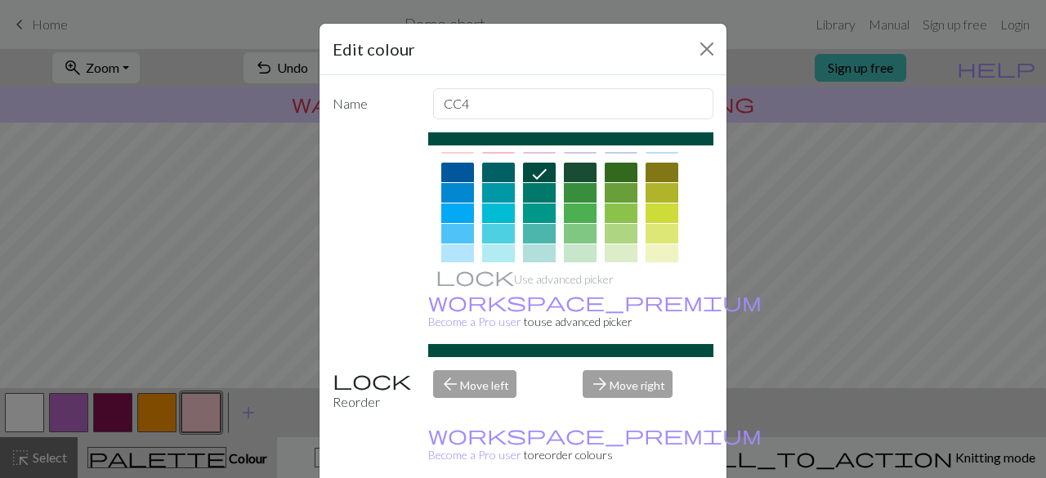
drag, startPoint x: 548, startPoint y: 135, endPoint x: 598, endPoint y: 148, distance: 51.5
click at [598, 148] on div "Use advanced picker workspace_premium Become a Pro user to use advanced picker" at bounding box center [571, 244] width 286 height 225
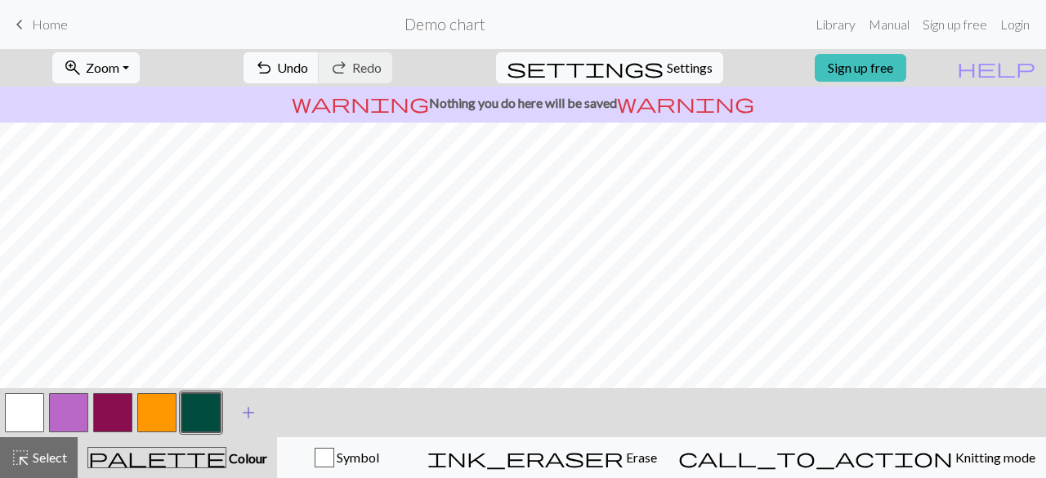
click at [248, 413] on span "add" at bounding box center [249, 412] width 20 height 23
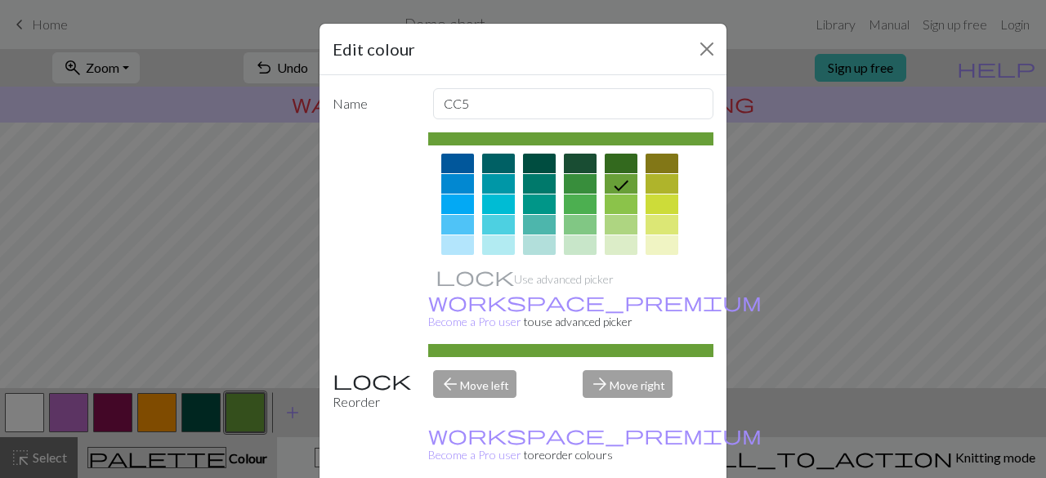
scroll to position [124, 0]
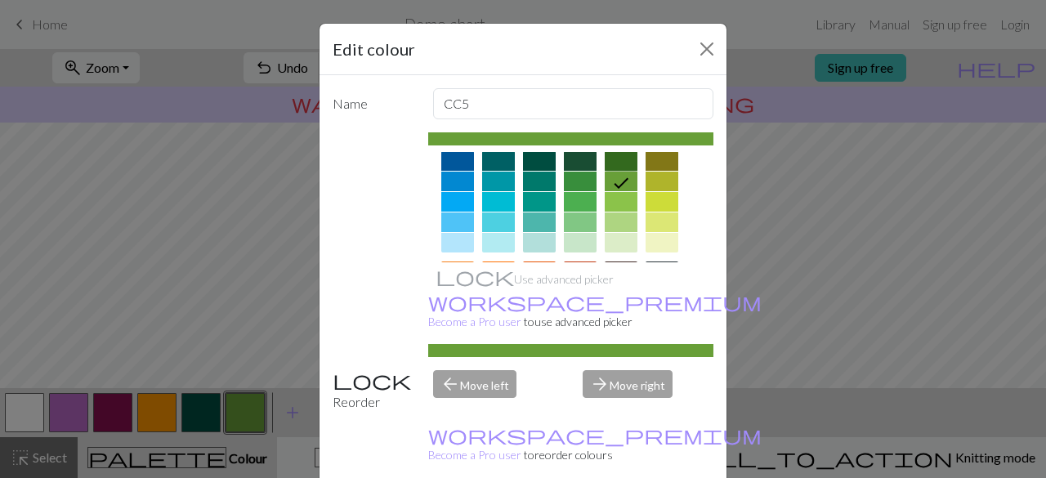
click at [624, 161] on div at bounding box center [621, 161] width 33 height 20
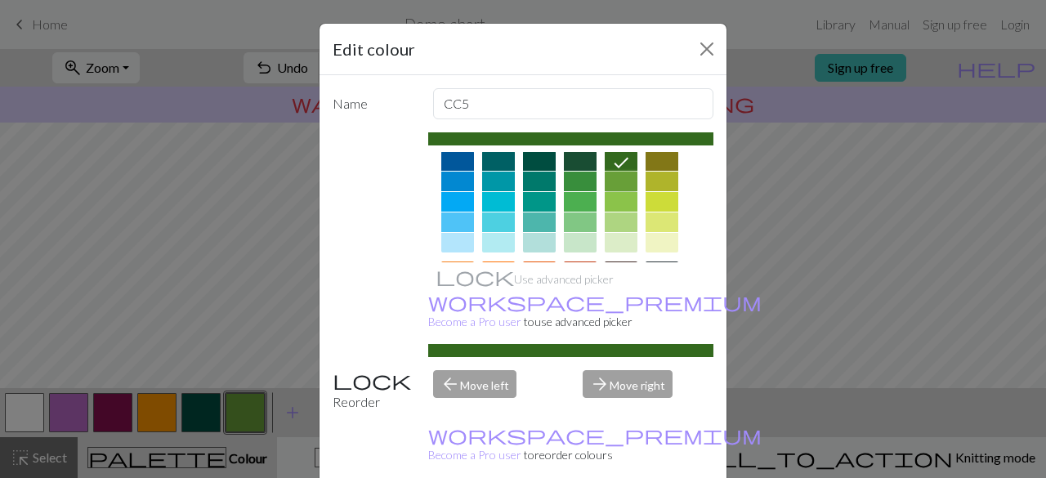
click at [615, 179] on div at bounding box center [621, 182] width 33 height 20
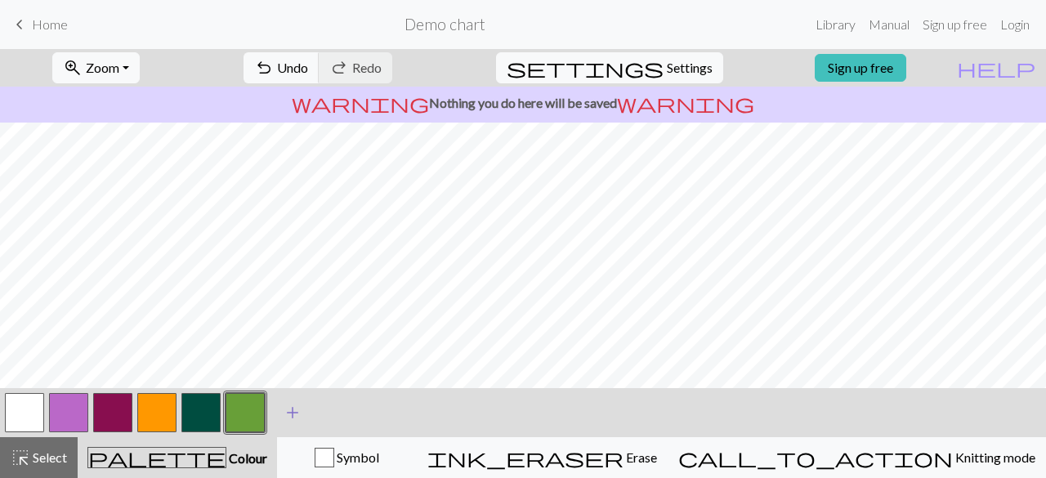
click at [295, 415] on span "add" at bounding box center [293, 412] width 20 height 23
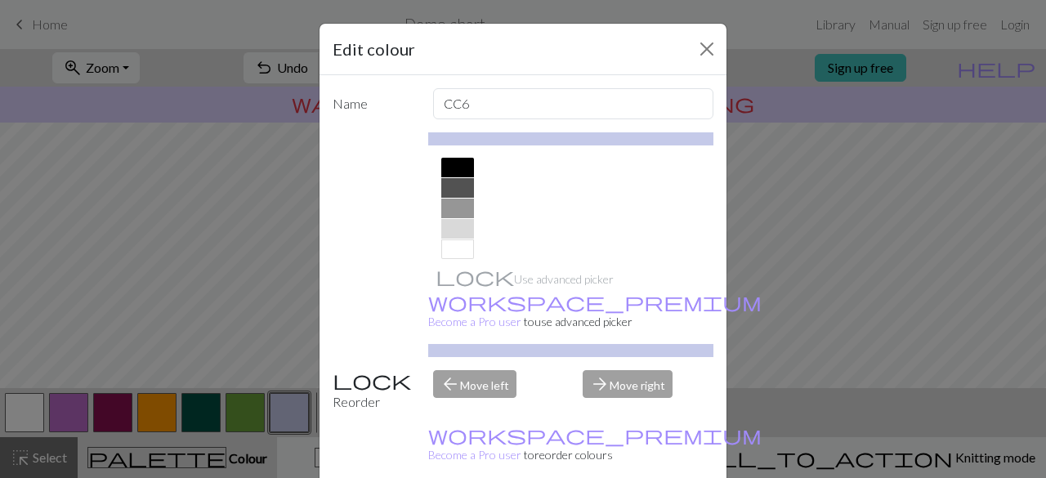
scroll to position [353, 0]
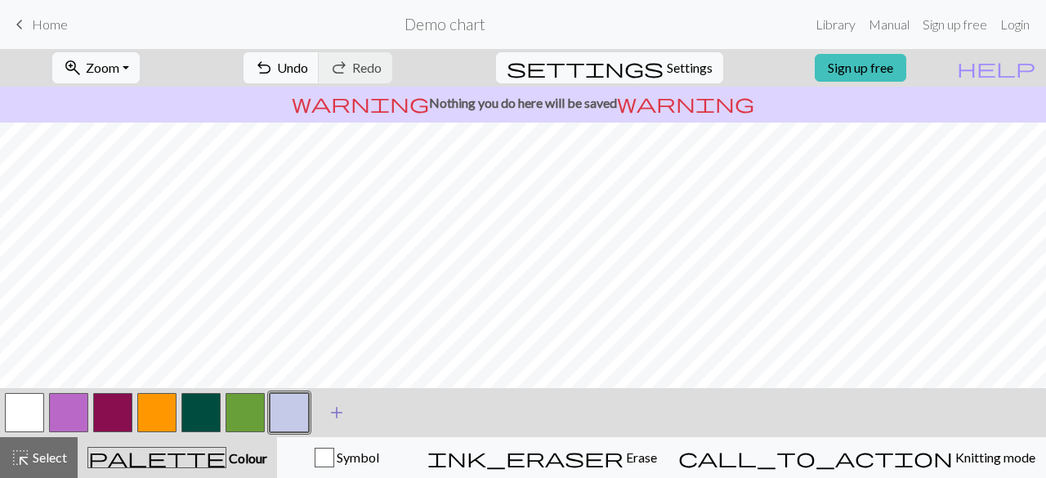
click at [335, 419] on span "add" at bounding box center [337, 412] width 20 height 23
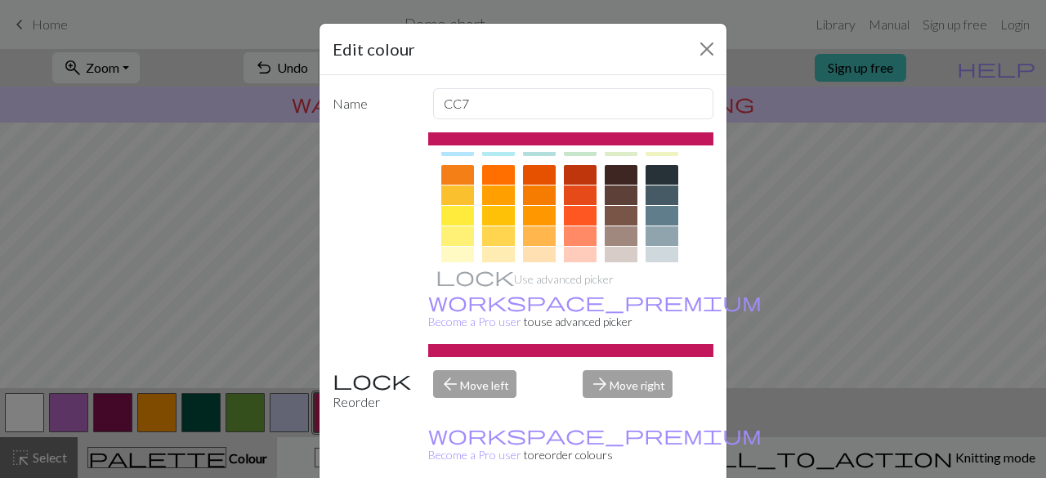
scroll to position [218, 0]
click at [618, 181] on div at bounding box center [621, 178] width 33 height 20
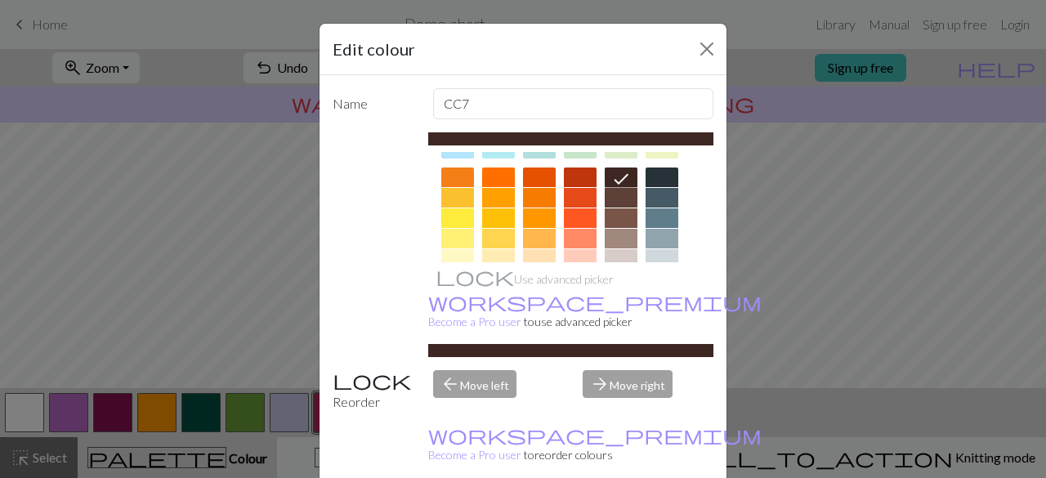
click at [616, 203] on div at bounding box center [621, 198] width 33 height 20
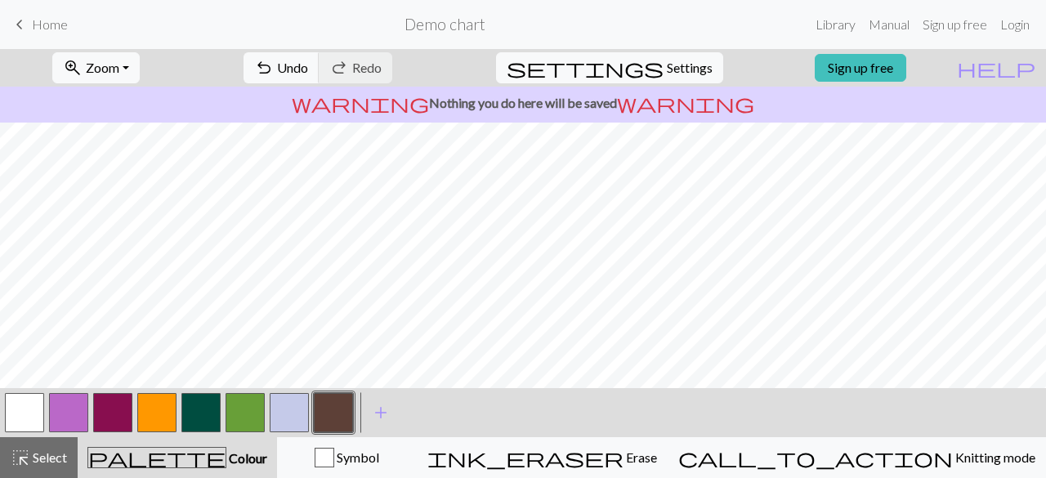
click at [282, 418] on button "button" at bounding box center [289, 412] width 39 height 39
drag, startPoint x: 292, startPoint y: 414, endPoint x: 409, endPoint y: 414, distance: 116.9
click at [409, 414] on div "< > add Add a colour" at bounding box center [523, 412] width 1046 height 49
drag, startPoint x: 291, startPoint y: 406, endPoint x: 281, endPoint y: 418, distance: 15.1
click at [281, 418] on button "button" at bounding box center [289, 412] width 39 height 39
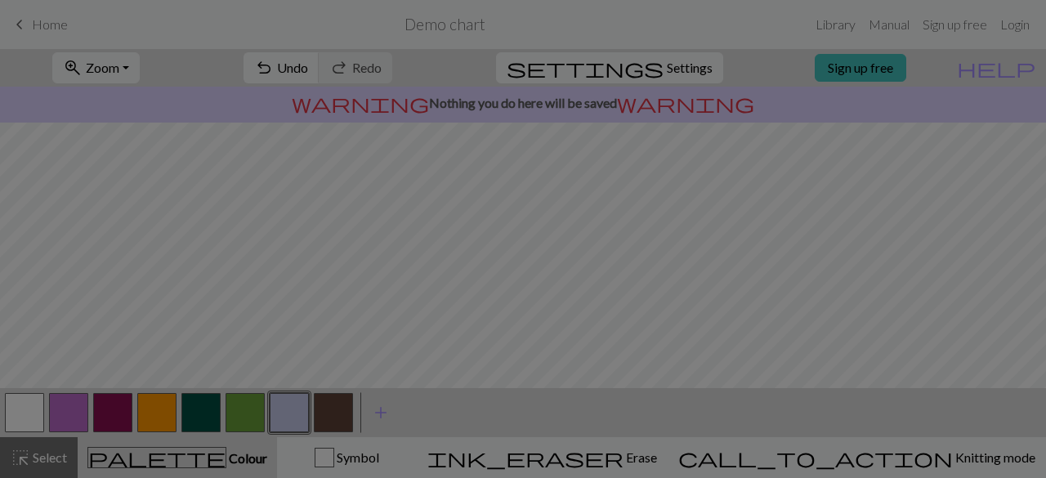
click at [281, 418] on div "Edit colour Name CC6 Use advanced picker workspace_premium Become a Pro user to…" at bounding box center [523, 239] width 1046 height 478
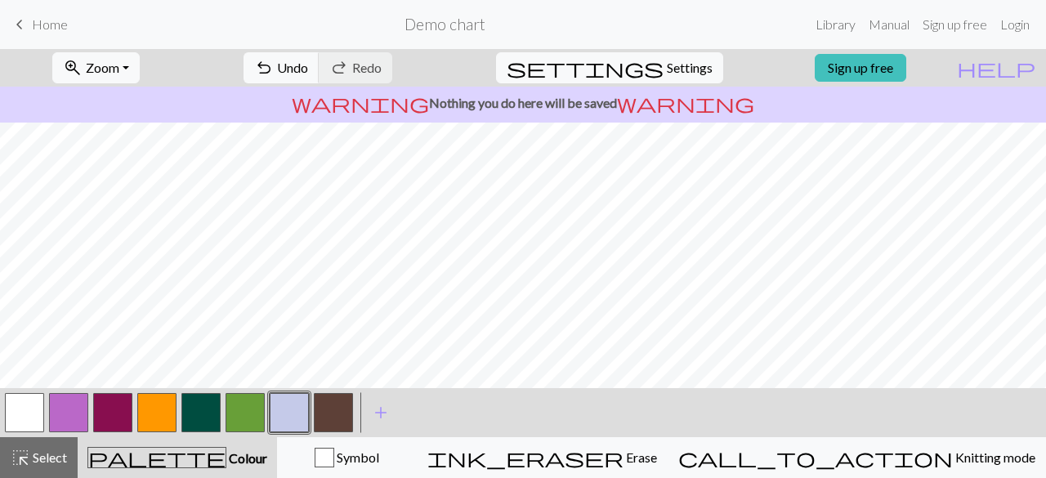
click at [281, 418] on button "button" at bounding box center [289, 412] width 39 height 39
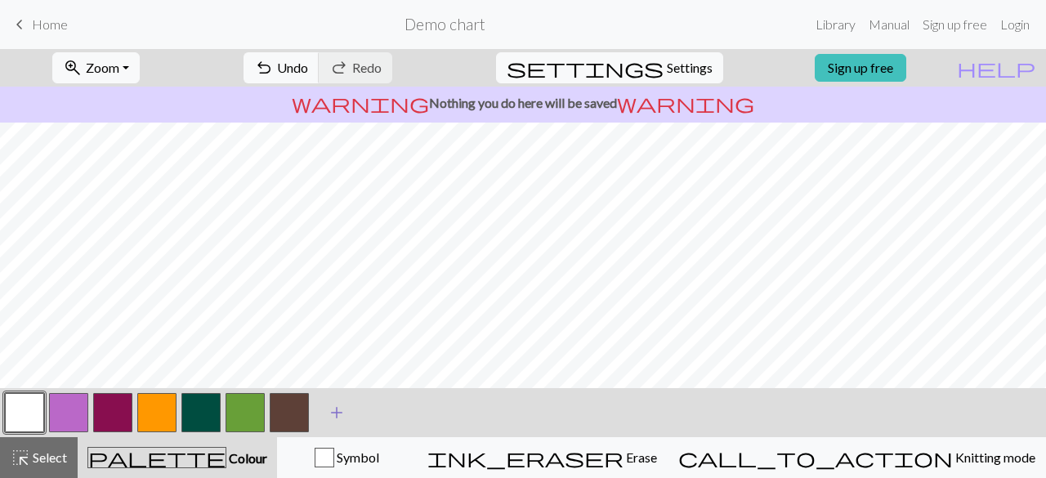
click at [339, 410] on span "add" at bounding box center [337, 412] width 20 height 23
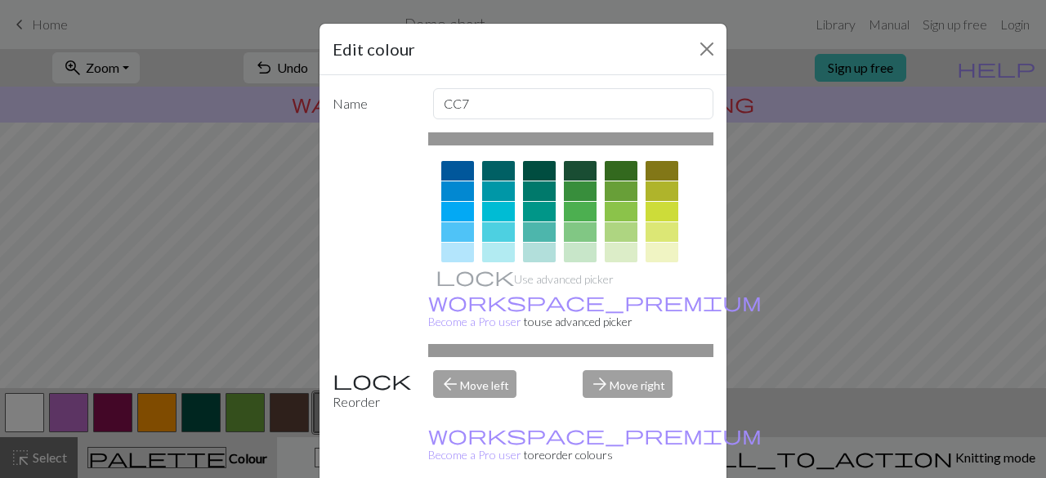
scroll to position [115, 0]
click at [659, 190] on div at bounding box center [662, 191] width 33 height 20
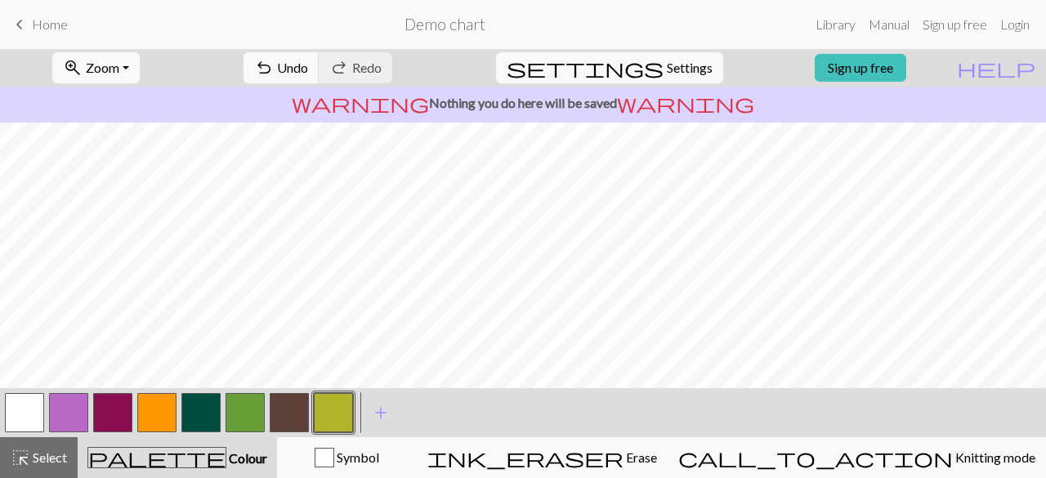
scroll to position [0, 0]
click at [642, 76] on span "settings" at bounding box center [585, 67] width 157 height 23
select select "Courier new"
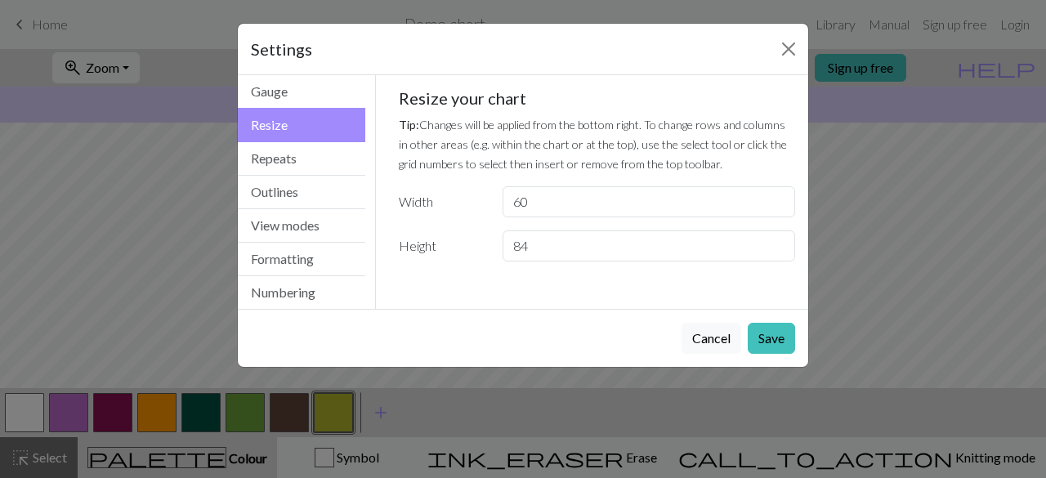
click at [418, 251] on label "Height" at bounding box center [441, 245] width 104 height 31
click at [303, 266] on button "Formatting" at bounding box center [301, 260] width 127 height 34
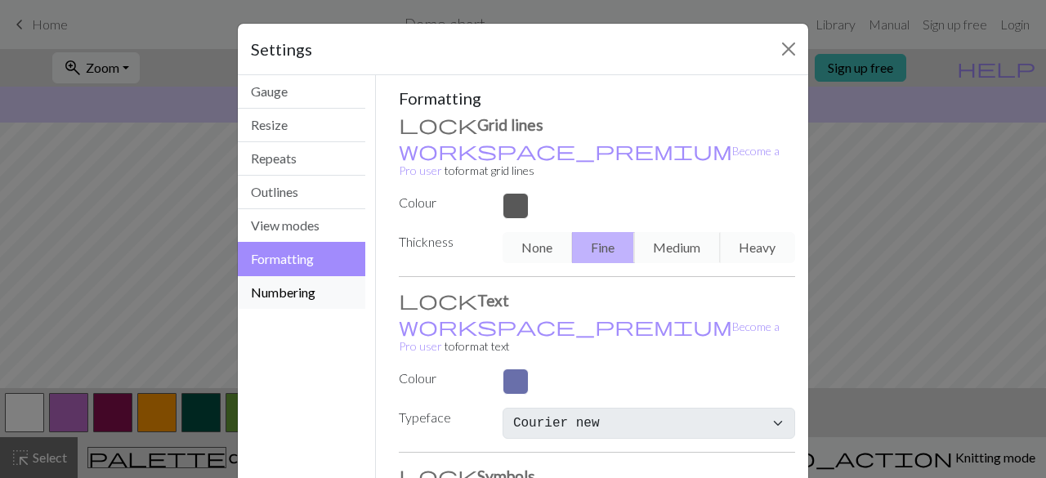
click at [278, 292] on button "Numbering" at bounding box center [301, 292] width 127 height 33
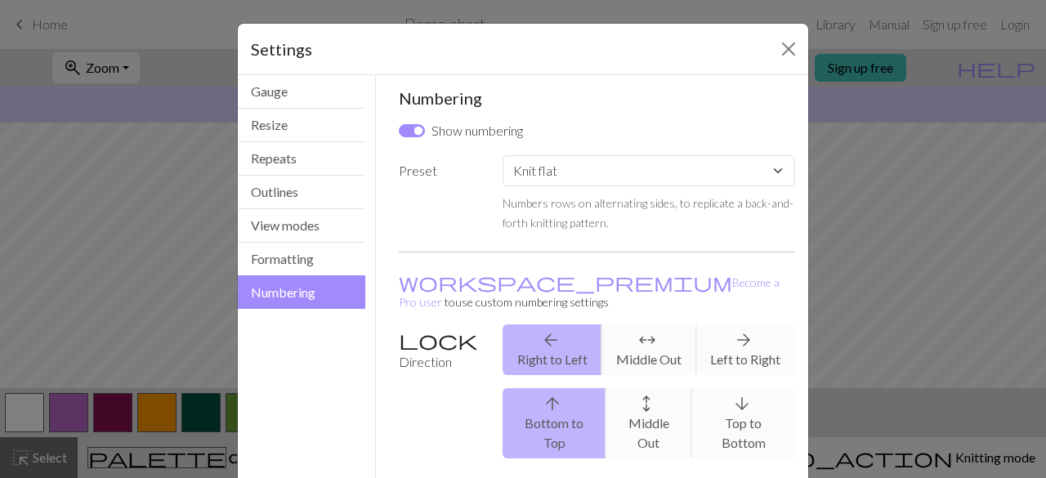
scroll to position [194, 0]
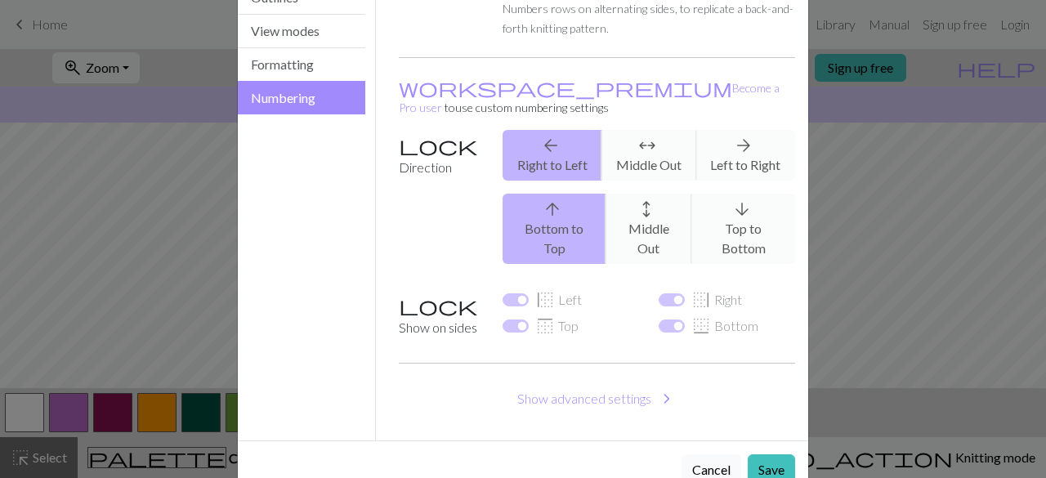
click at [701, 454] on button "Cancel" at bounding box center [712, 469] width 60 height 31
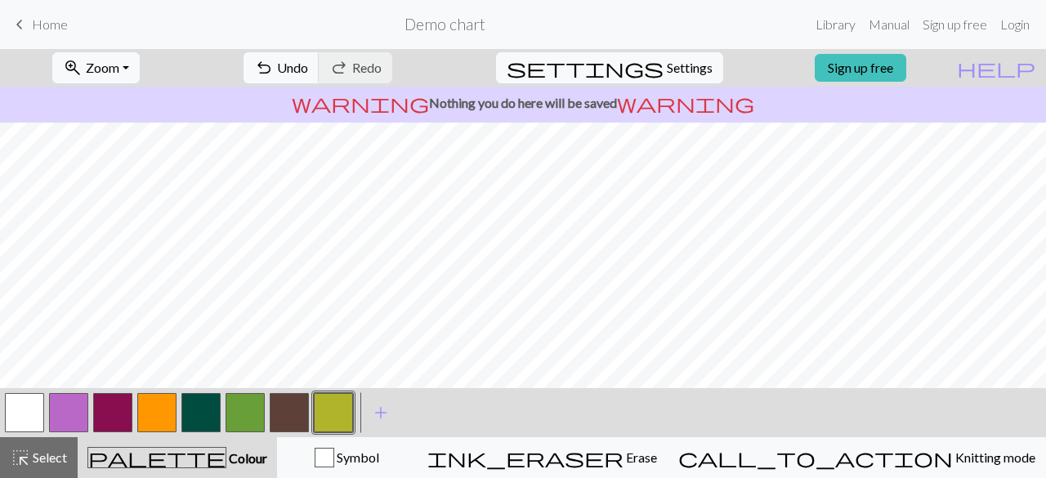
click at [14, 421] on button "button" at bounding box center [24, 412] width 39 height 39
click at [329, 421] on button "button" at bounding box center [333, 412] width 39 height 39
click at [33, 419] on button "button" at bounding box center [24, 412] width 39 height 39
click at [340, 412] on button "button" at bounding box center [333, 412] width 39 height 39
